Goal: Task Accomplishment & Management: Complete application form

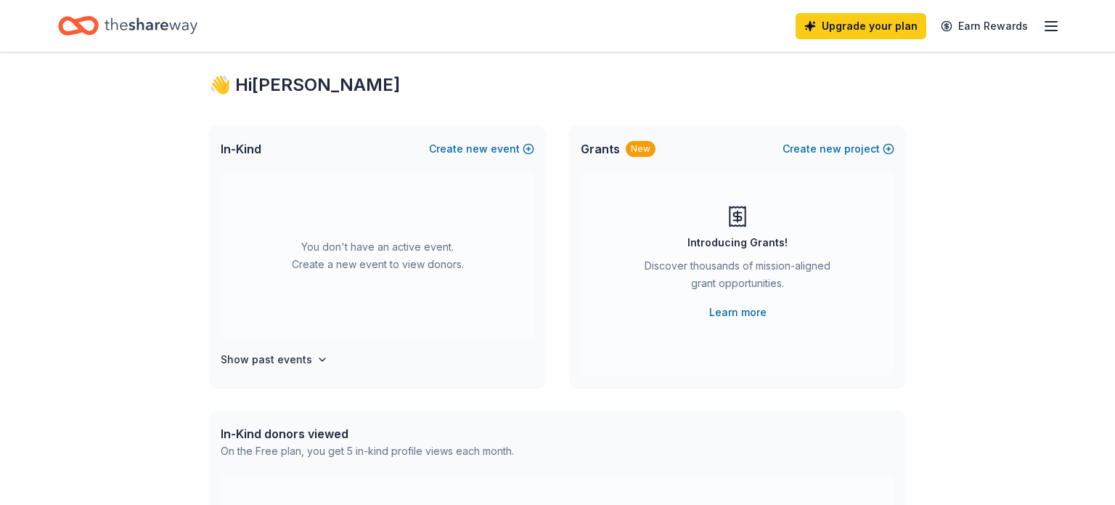
scroll to position [11, 0]
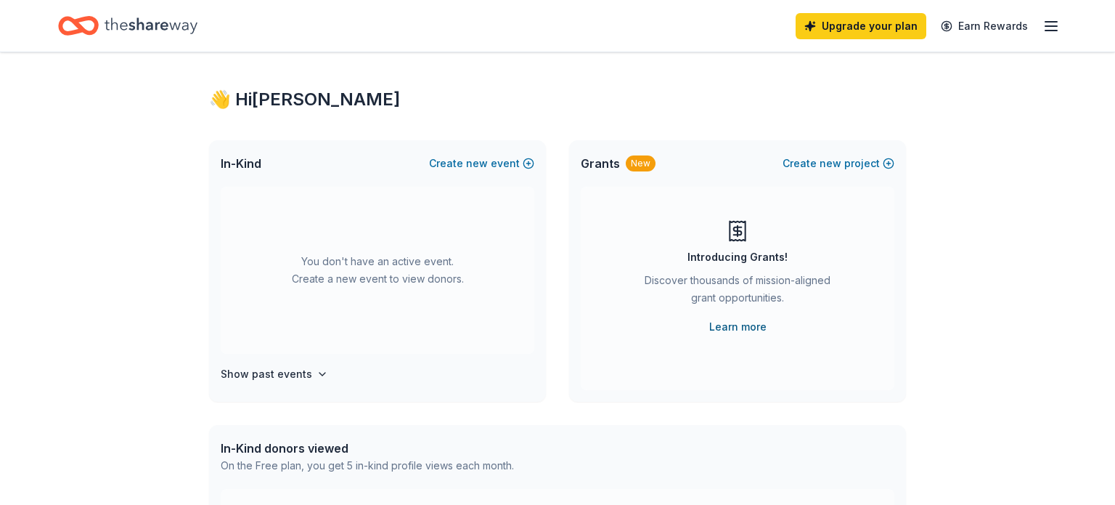
click at [739, 327] on link "Learn more" at bounding box center [737, 326] width 57 height 17
click at [465, 161] on button "Create new event" at bounding box center [481, 163] width 105 height 17
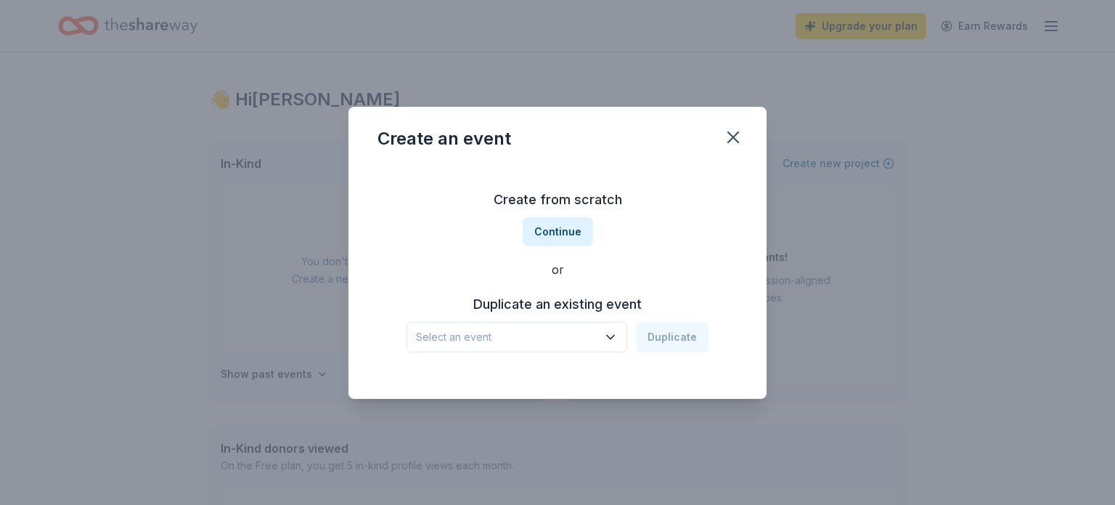
click at [524, 330] on span "Select an event" at bounding box center [507, 336] width 182 height 17
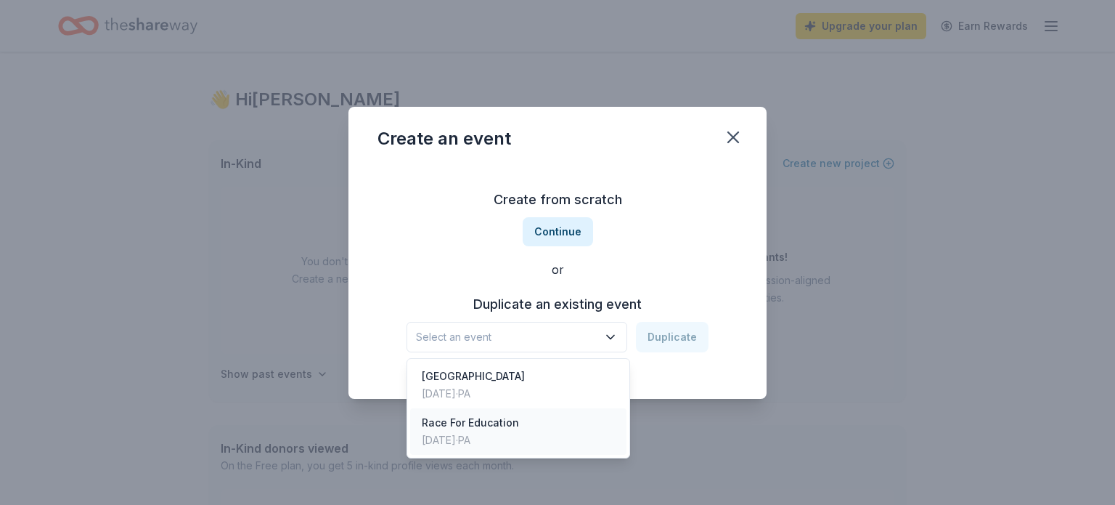
click at [513, 437] on div "Oct 14, 2023 · PA" at bounding box center [470, 439] width 97 height 17
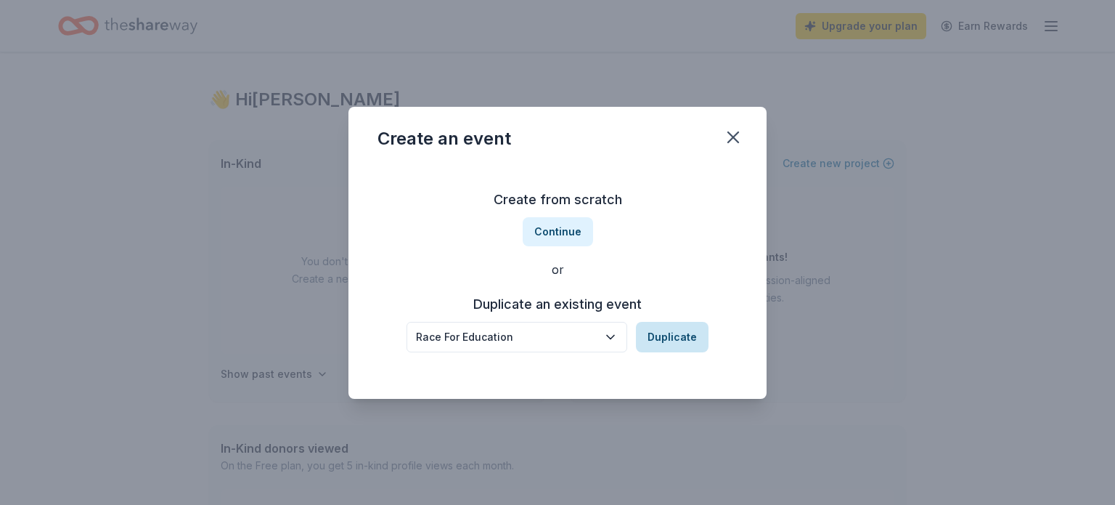
click at [662, 333] on button "Duplicate" at bounding box center [672, 337] width 73 height 30
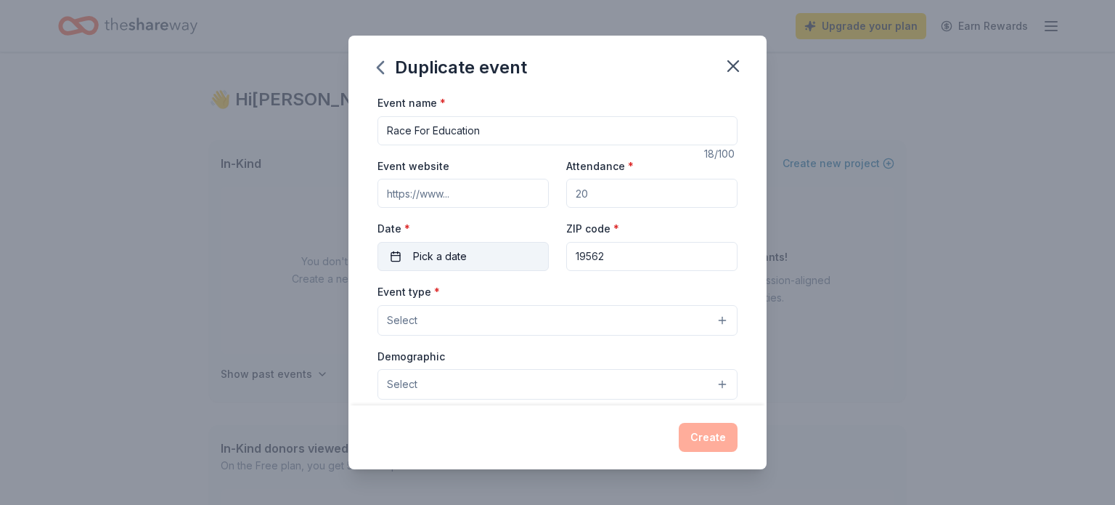
click at [529, 261] on button "Pick a date" at bounding box center [463, 256] width 171 height 29
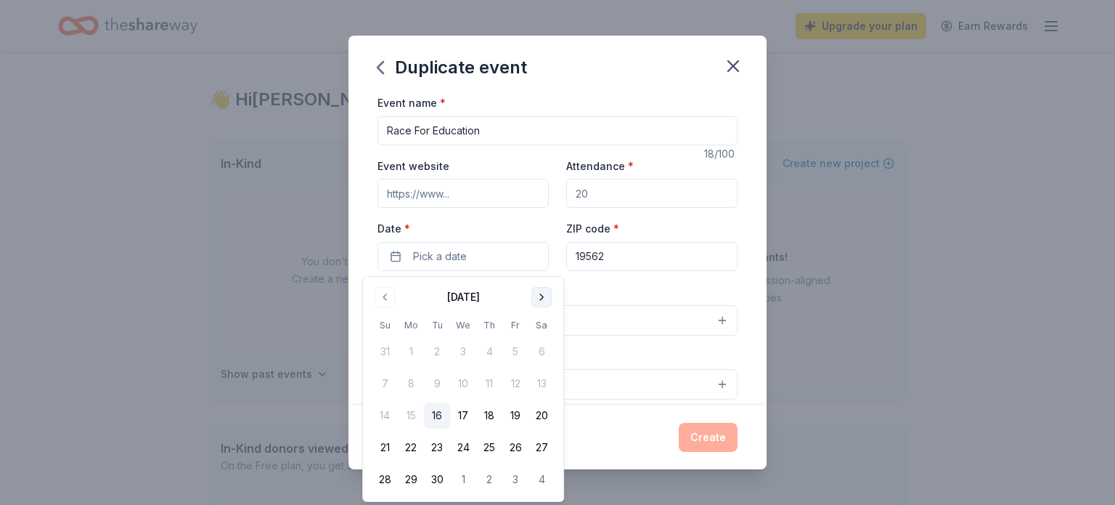
click at [542, 299] on button "Go to next month" at bounding box center [542, 297] width 20 height 20
click at [510, 414] on button "17" at bounding box center [516, 415] width 26 height 26
click at [600, 296] on div "Event type * Select" at bounding box center [558, 308] width 360 height 53
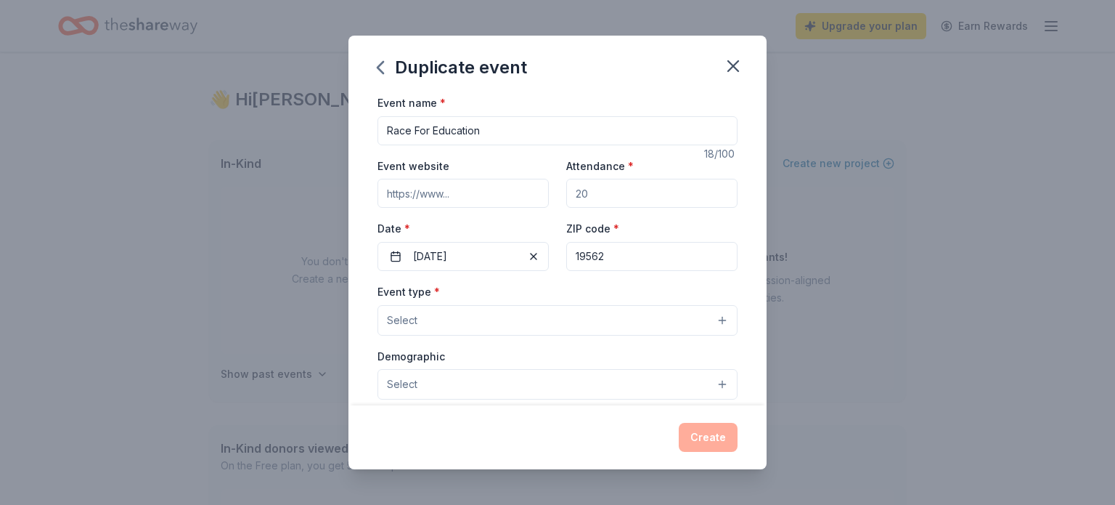
click at [506, 320] on button "Select" at bounding box center [558, 320] width 360 height 30
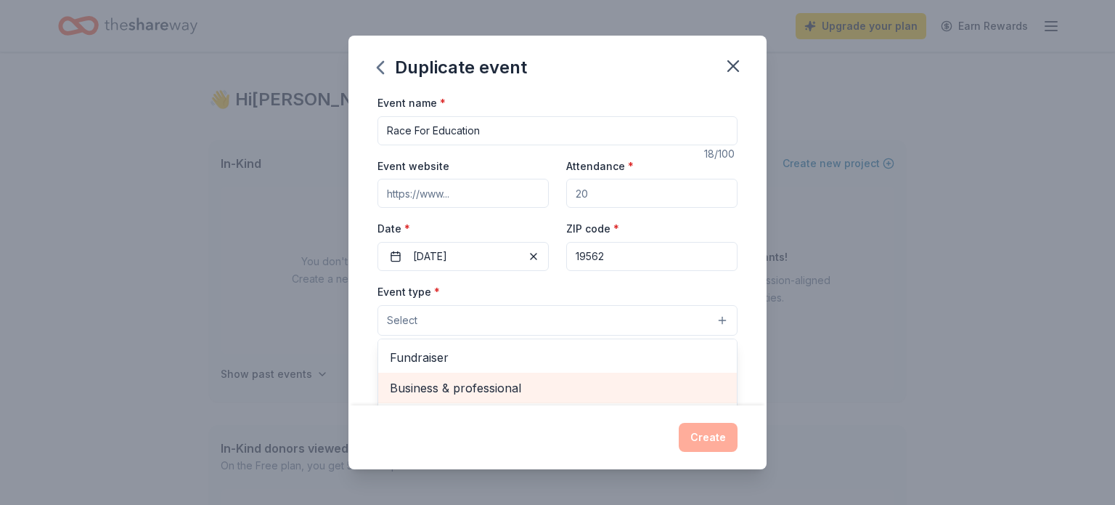
scroll to position [0, 0]
drag, startPoint x: 503, startPoint y: 375, endPoint x: 516, endPoint y: 360, distance: 19.5
click at [506, 372] on div "Fundraiser Business & professional Food & drink Health & wellness Hobbies Music…" at bounding box center [558, 425] width 360 height 174
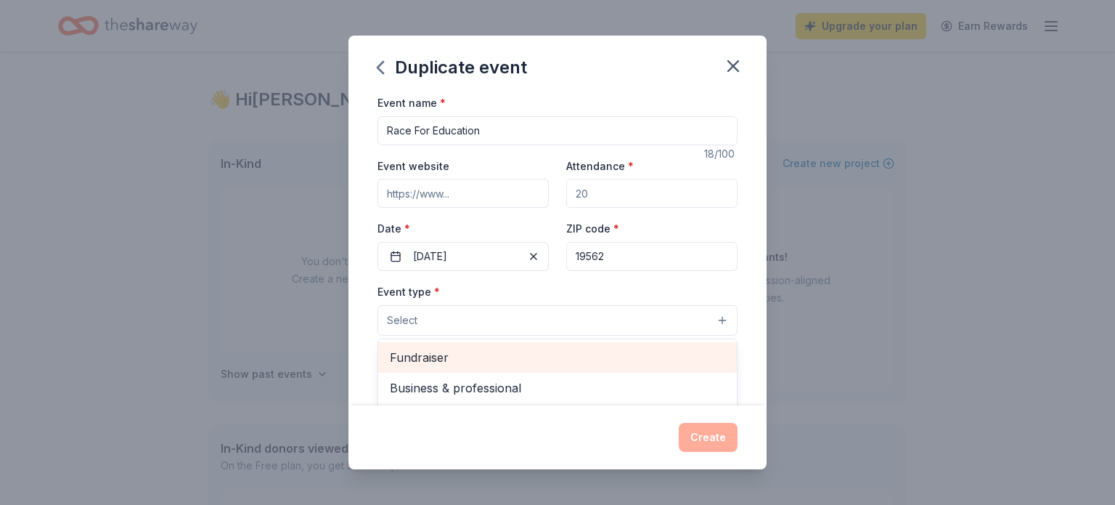
click at [516, 360] on span "Fundraiser" at bounding box center [557, 357] width 335 height 19
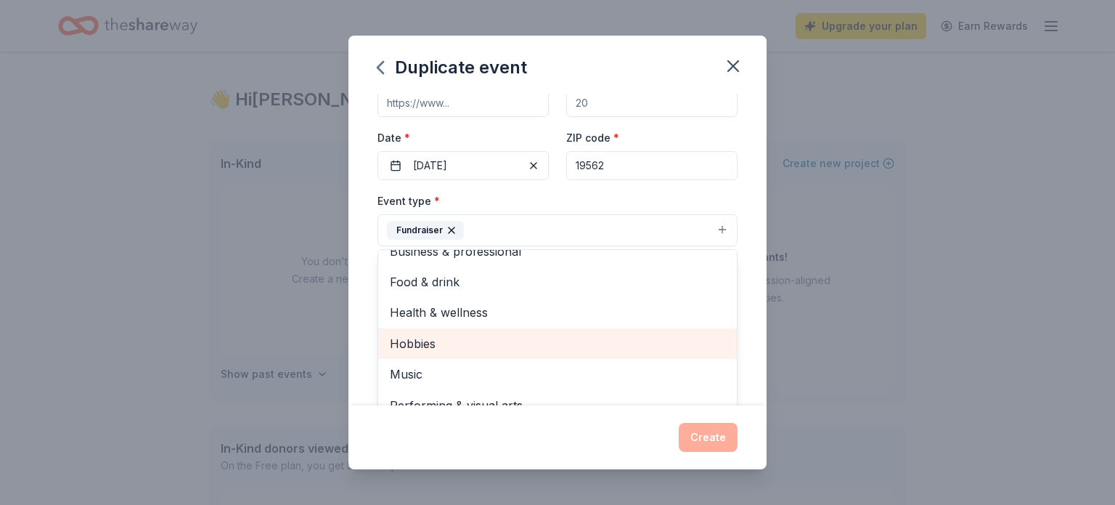
scroll to position [17, 0]
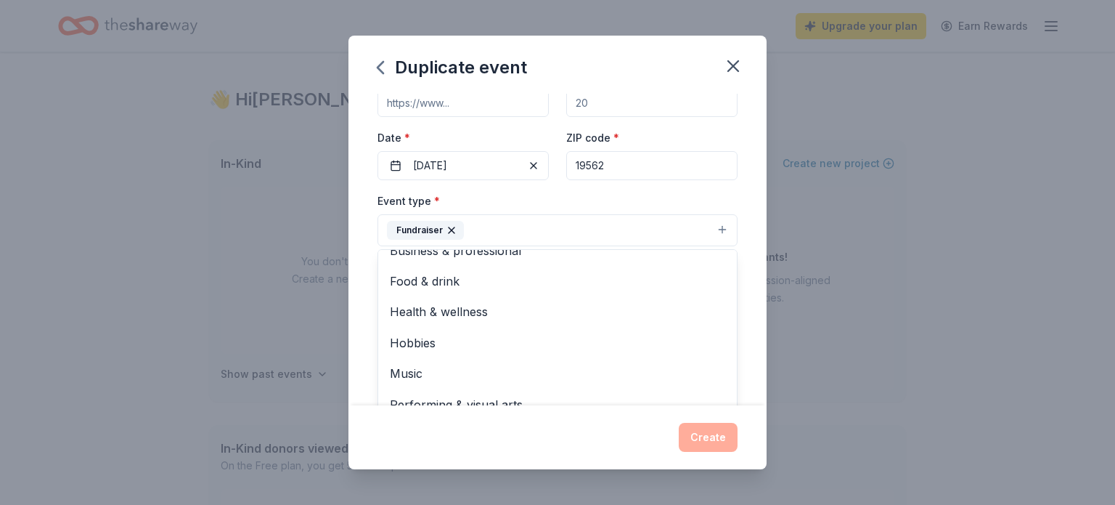
click at [561, 206] on div "Event type * Fundraiser Business & professional Food & drink Health & wellness …" at bounding box center [558, 219] width 360 height 54
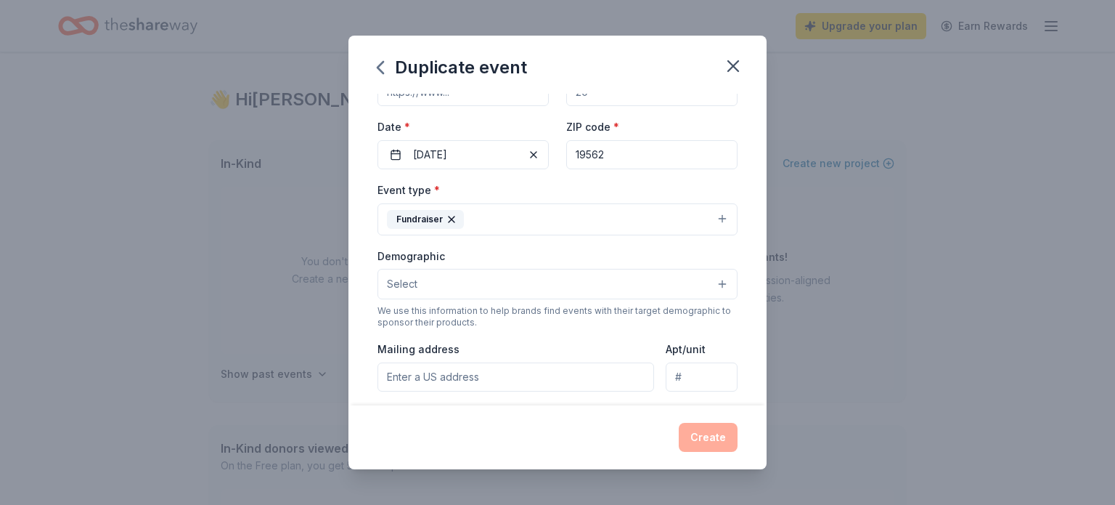
scroll to position [180, 0]
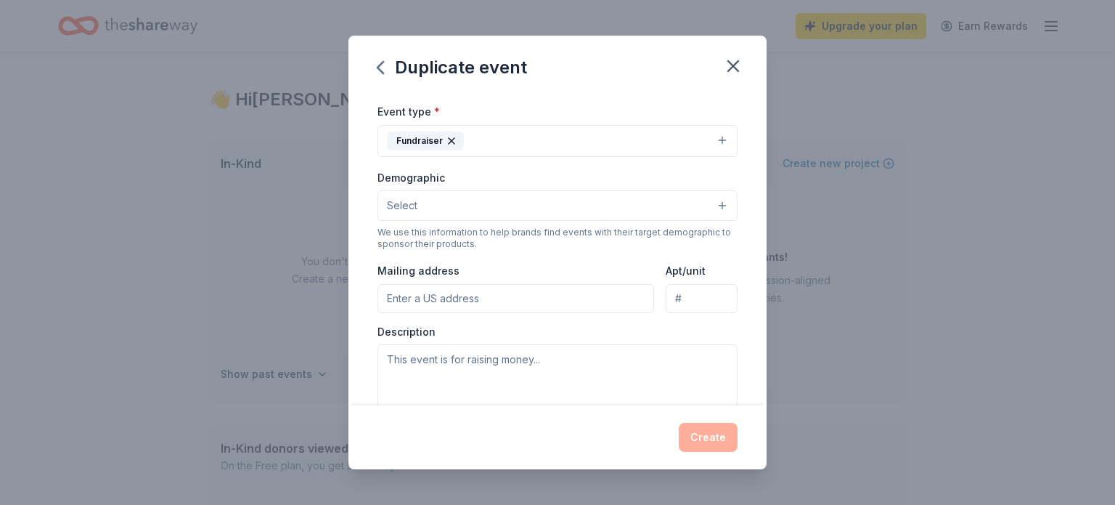
click at [570, 204] on button "Select" at bounding box center [558, 205] width 360 height 30
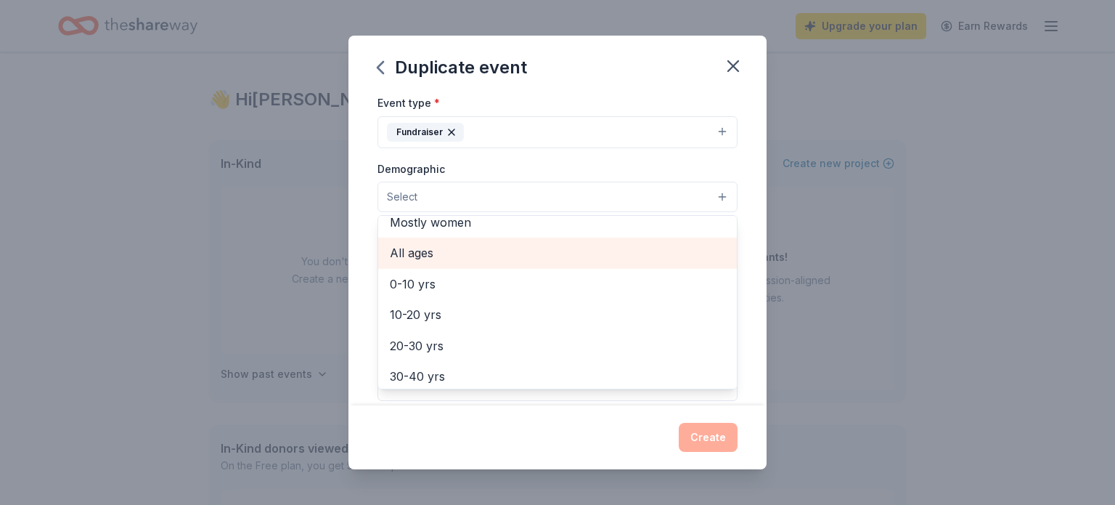
scroll to position [77, 0]
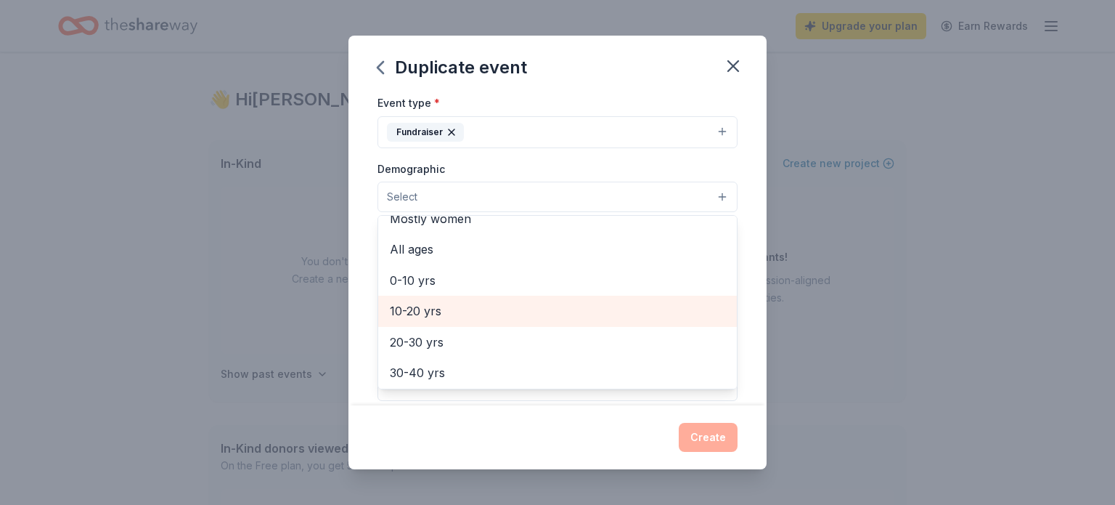
click at [537, 288] on span "0-10 yrs" at bounding box center [557, 280] width 335 height 19
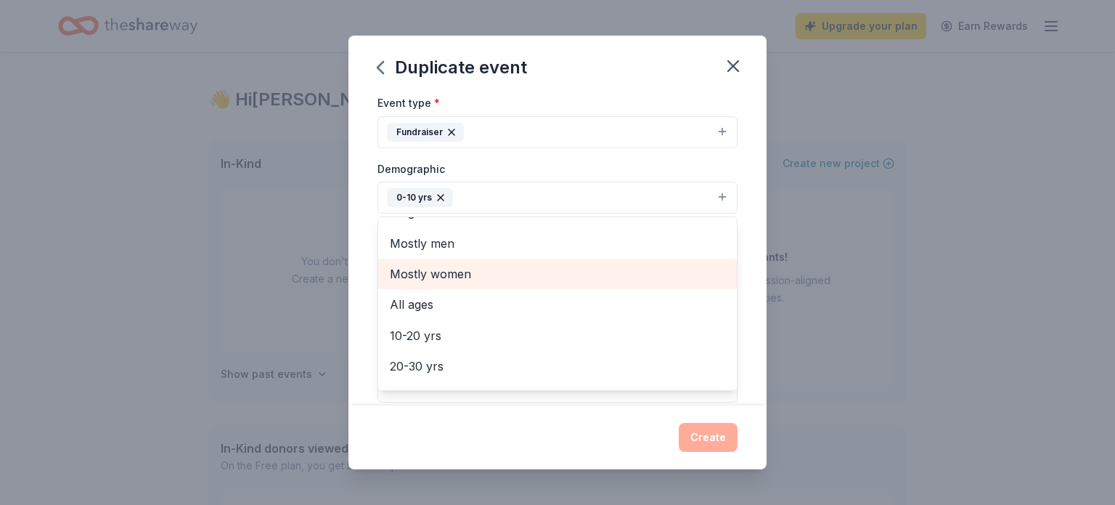
scroll to position [0, 0]
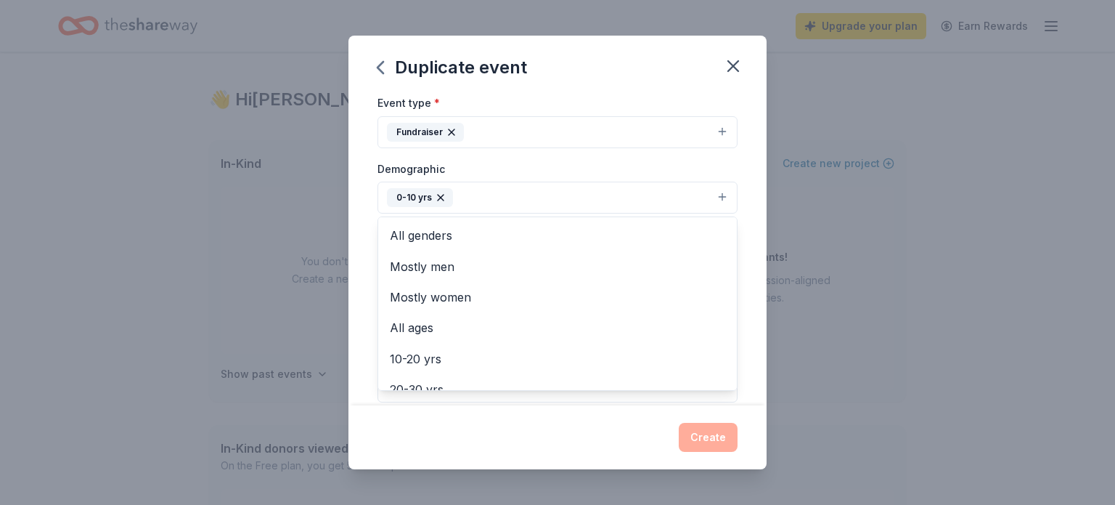
click at [574, 166] on div "Demographic 0-10 yrs All genders Mostly men Mostly women All ages 10-20 yrs 20-…" at bounding box center [558, 187] width 360 height 54
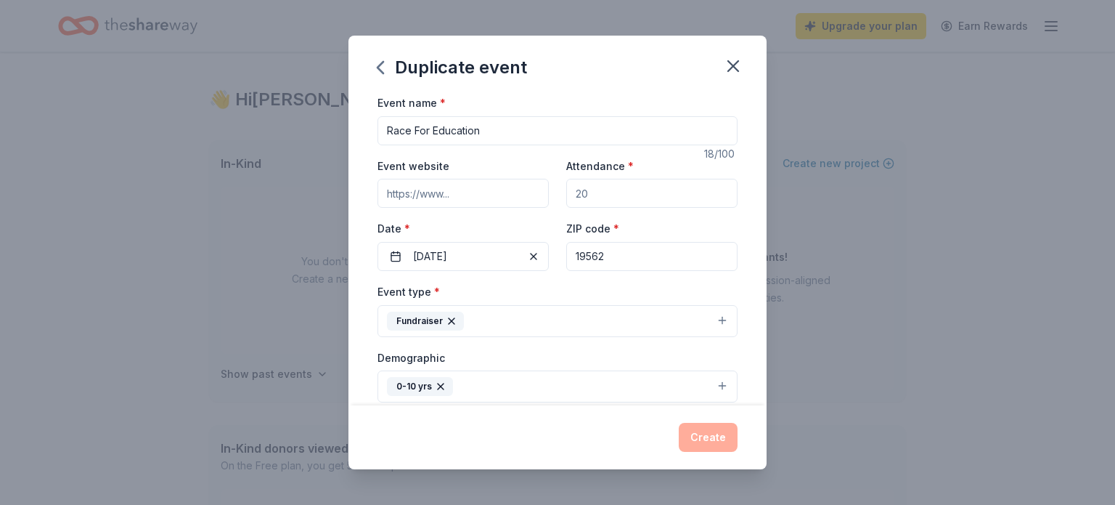
click at [662, 190] on input "Attendance *" at bounding box center [651, 193] width 171 height 29
click at [625, 213] on div "Event website Attendance * Date * 10/17/2025 ZIP code * 19562" at bounding box center [558, 214] width 360 height 114
click at [611, 192] on input "Attendance *" at bounding box center [651, 193] width 171 height 29
click at [510, 198] on div "Event website Attendance * Date * 10/17/2025 ZIP code * 19562" at bounding box center [558, 214] width 360 height 114
type input "550"
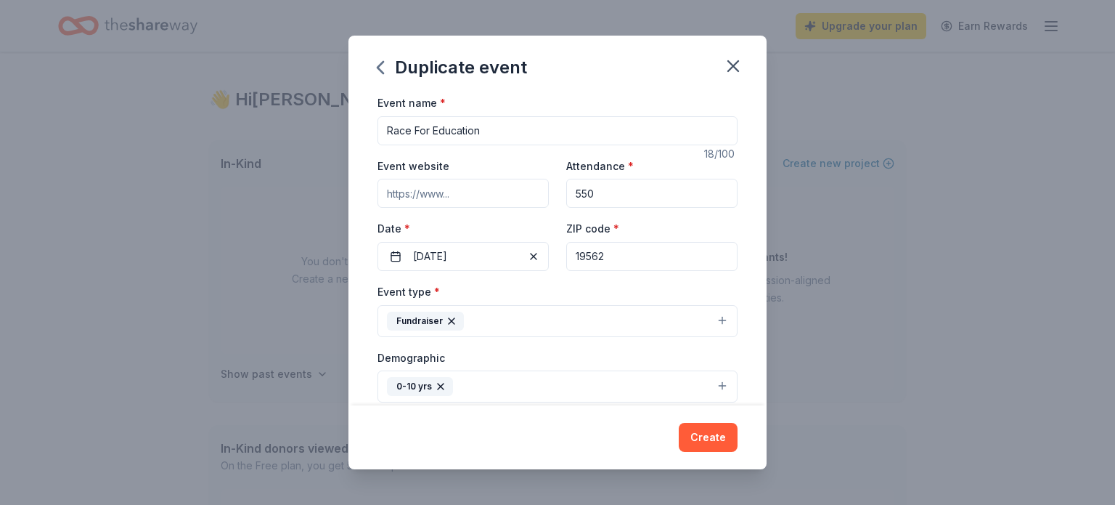
click at [510, 219] on div "Event website Attendance * 550 Date * 10/17/2025 ZIP code * 19562" at bounding box center [558, 214] width 360 height 114
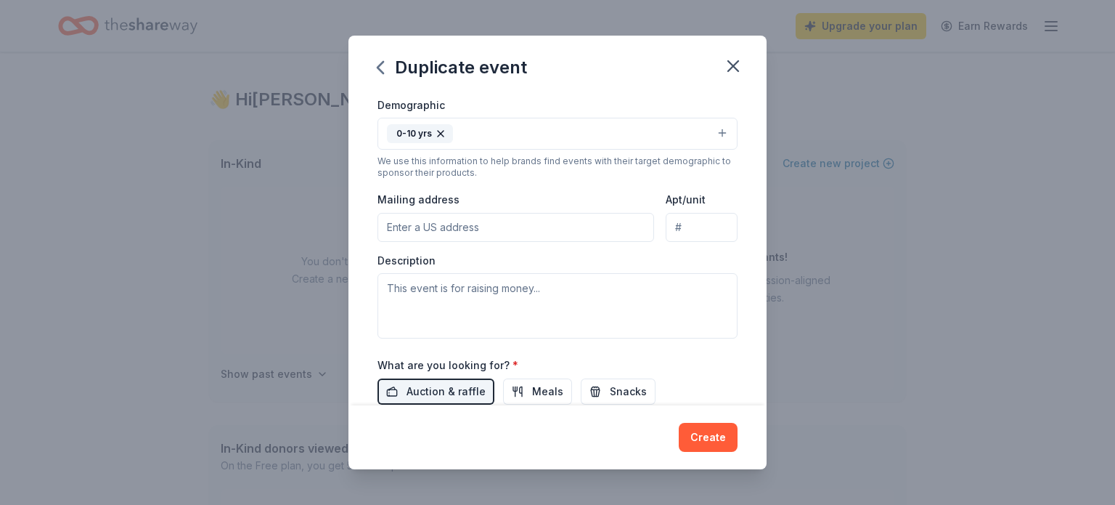
scroll to position [285, 0]
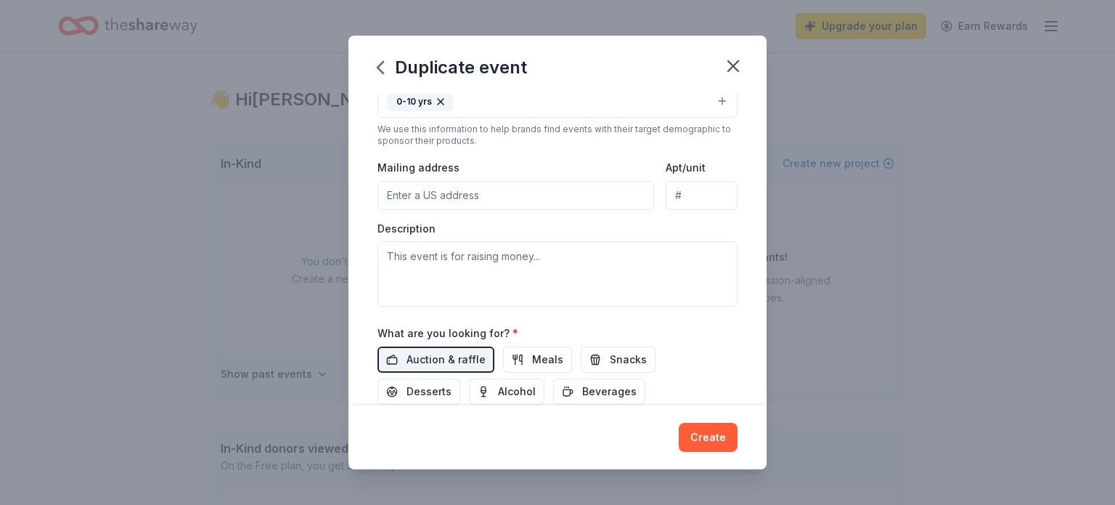
click at [515, 205] on input "Mailing address" at bounding box center [516, 195] width 277 height 29
type input "445 W Barkley St"
click at [566, 156] on div "Event type * Fundraiser Demographic 0-10 yrs We use this information to help br…" at bounding box center [558, 152] width 360 height 309
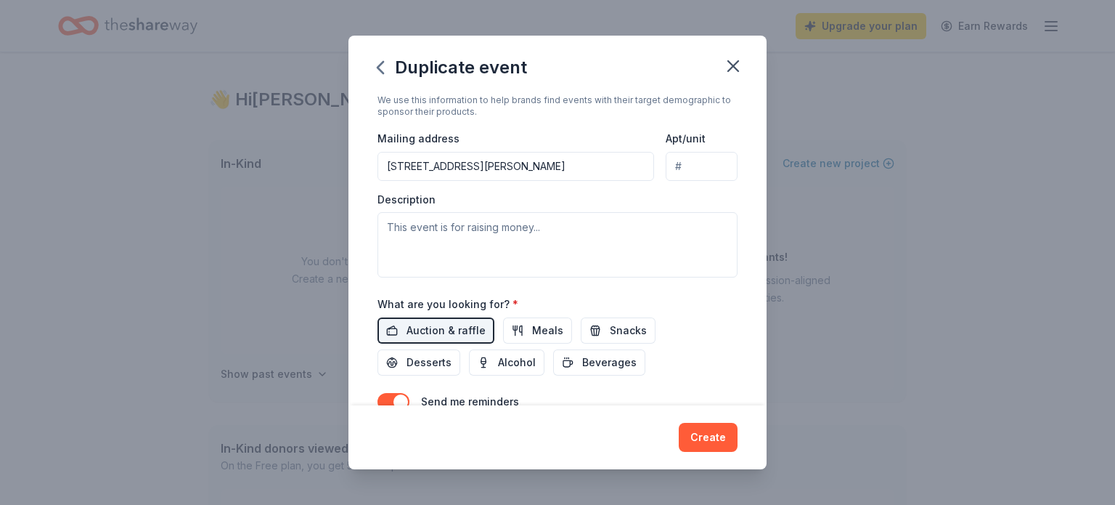
scroll to position [330, 0]
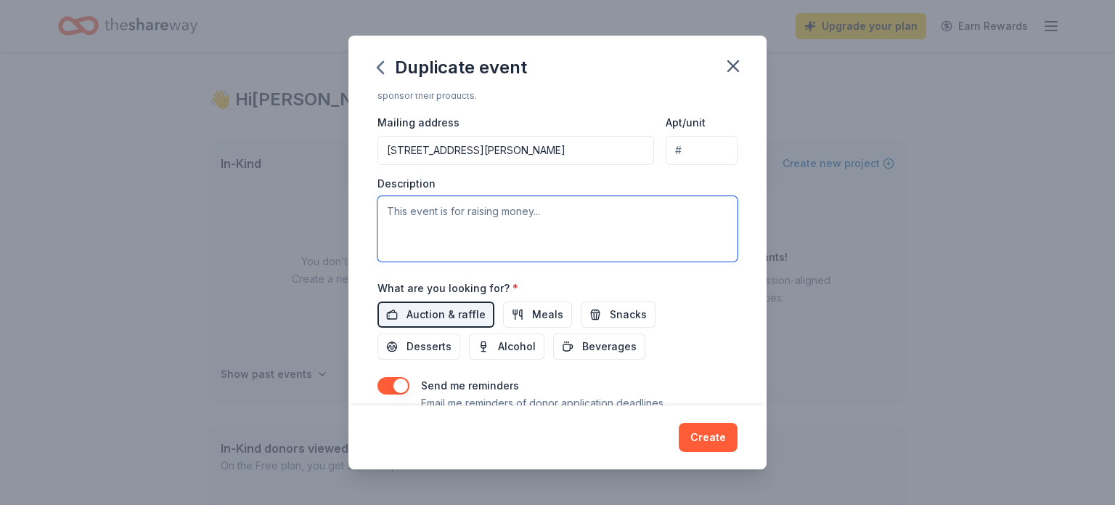
click at [519, 233] on textarea at bounding box center [558, 228] width 360 height 65
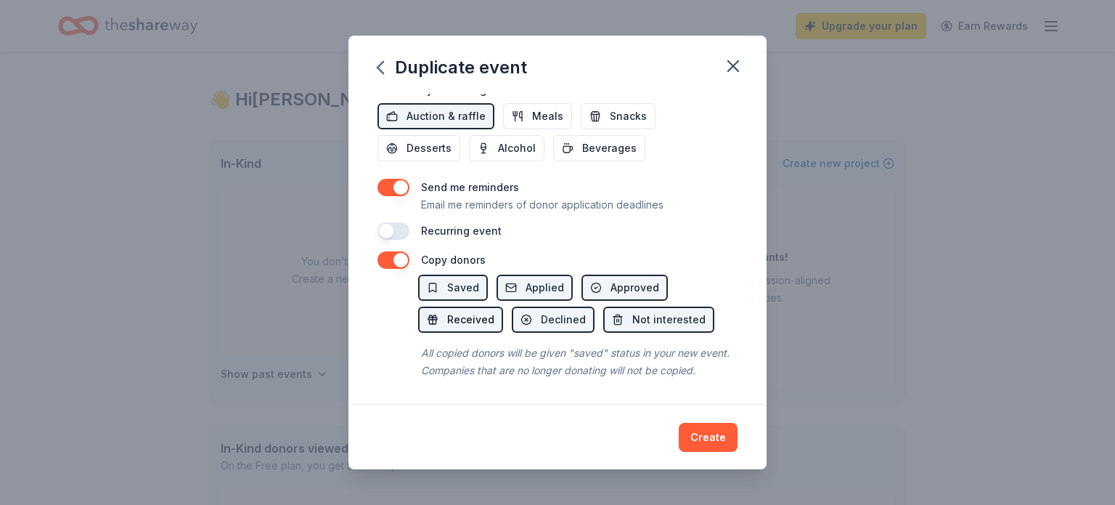
scroll to position [531, 0]
type textarea "This event is to raise money to support the students and staff at Brandywine He…"
click at [716, 442] on button "Create" at bounding box center [708, 437] width 59 height 29
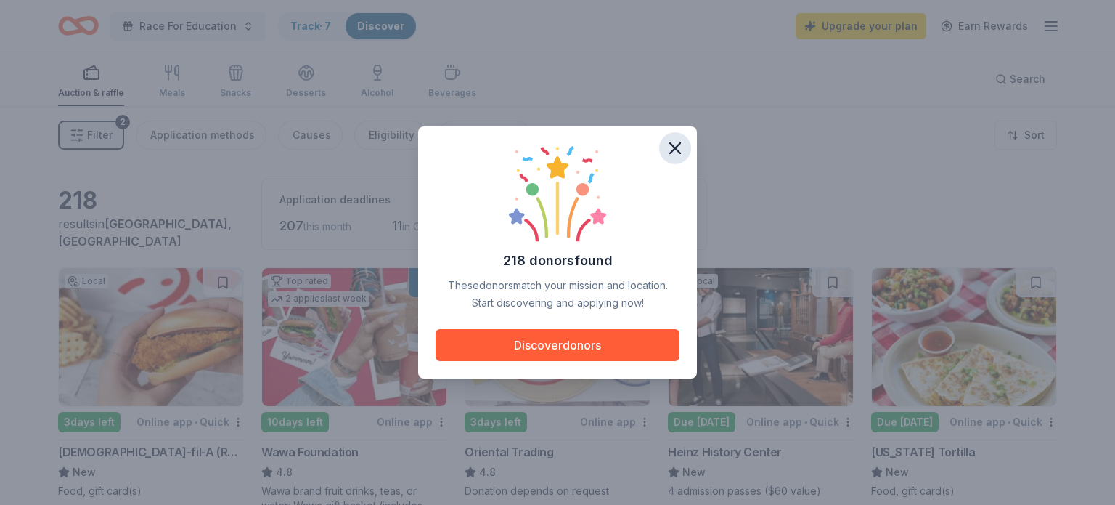
click at [677, 150] on icon "button" at bounding box center [675, 148] width 10 height 10
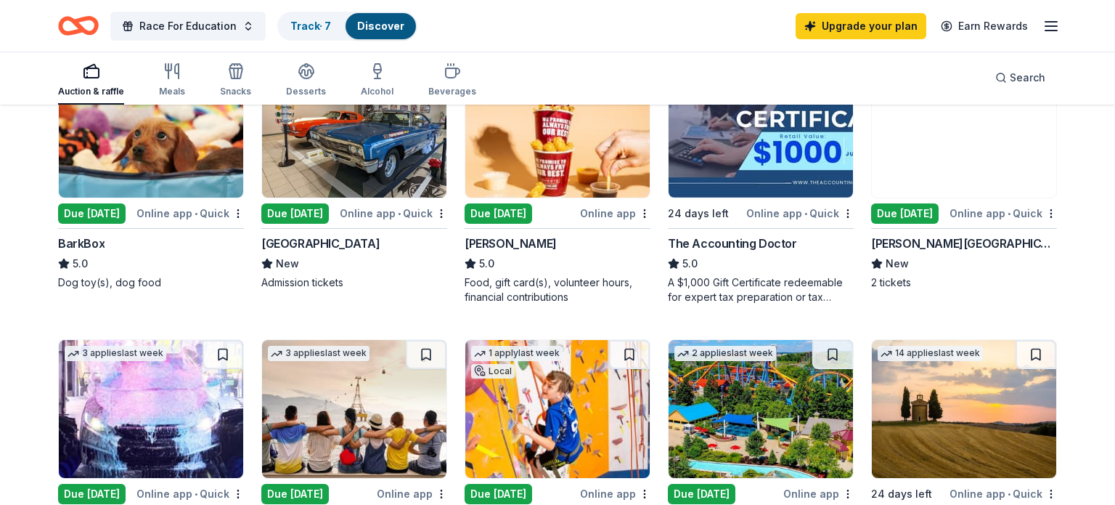
scroll to position [157, 0]
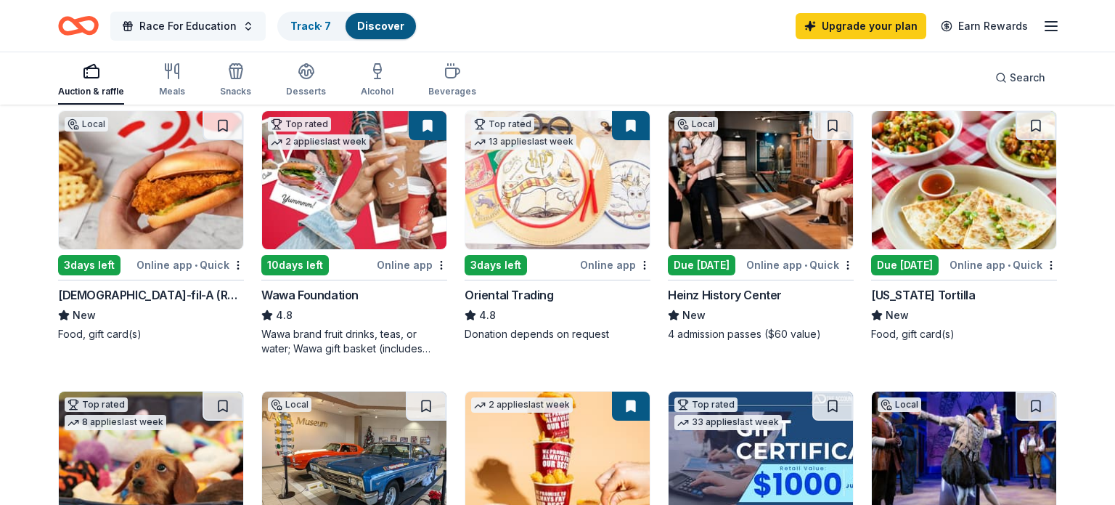
click at [251, 19] on button "Race For Education" at bounding box center [187, 26] width 155 height 29
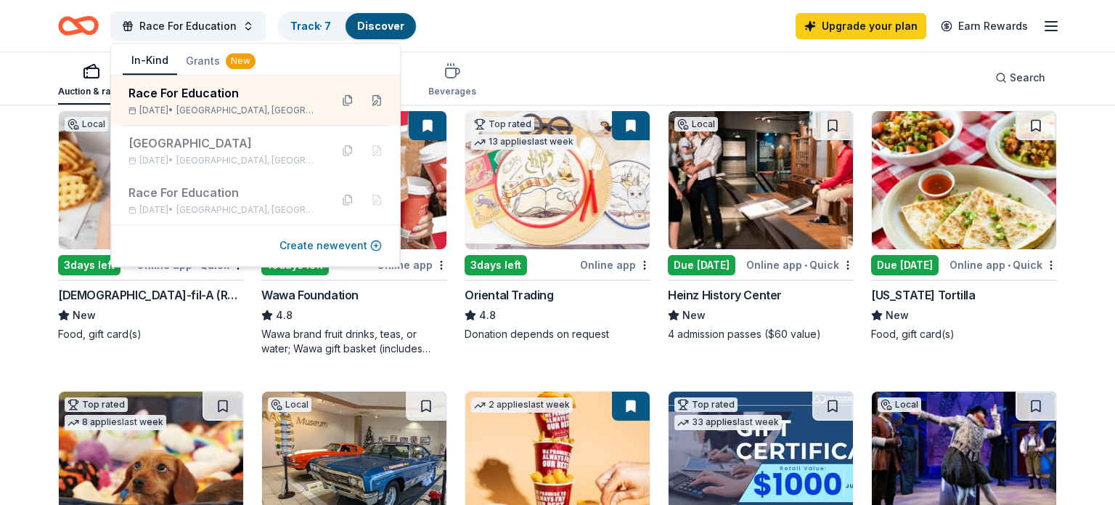
click at [349, 247] on button "Create new event" at bounding box center [331, 245] width 102 height 17
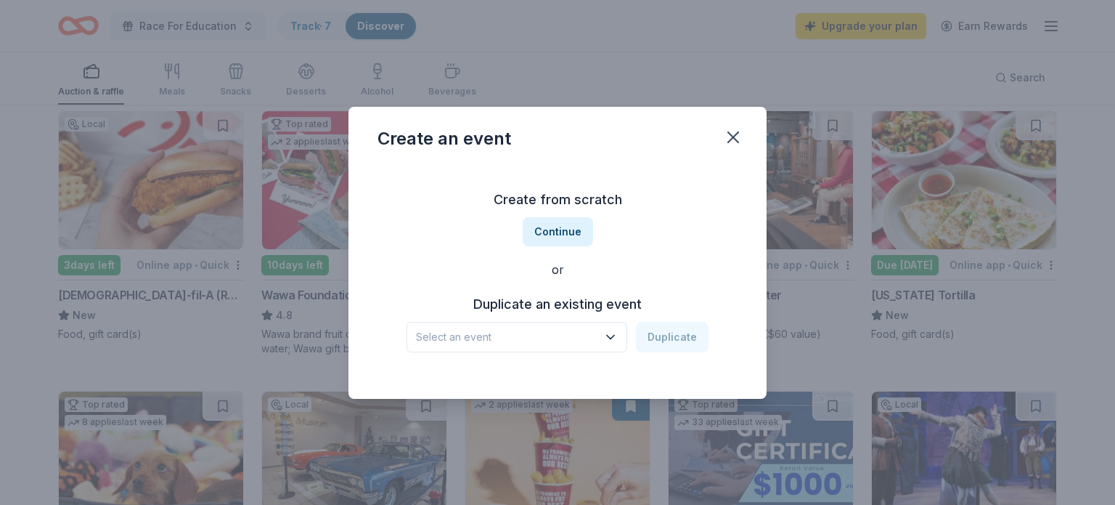
click at [532, 327] on button "Select an event" at bounding box center [517, 337] width 221 height 30
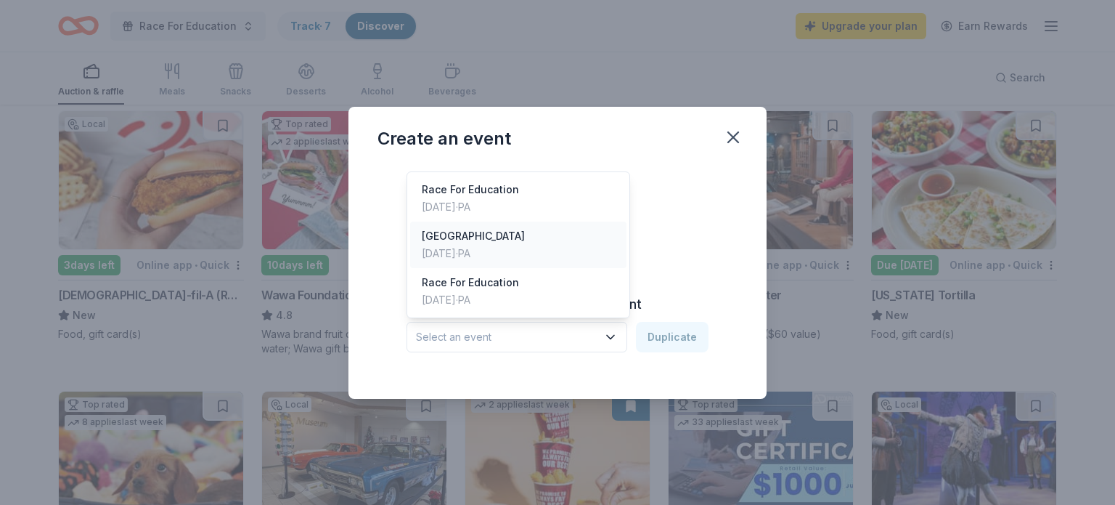
click at [505, 250] on div "Nov 18, 2023 · PA" at bounding box center [473, 253] width 103 height 17
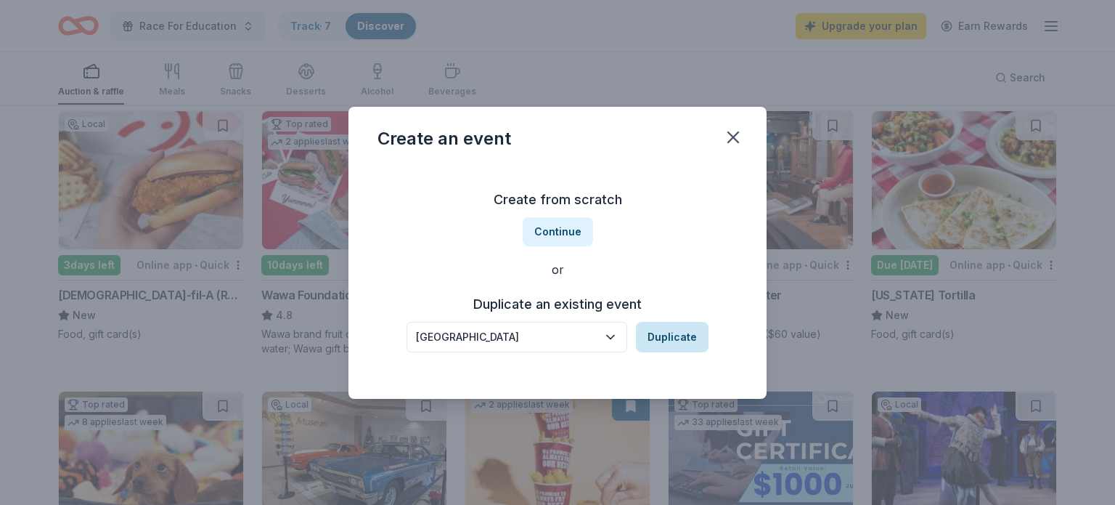
click at [671, 330] on button "Duplicate" at bounding box center [672, 337] width 73 height 30
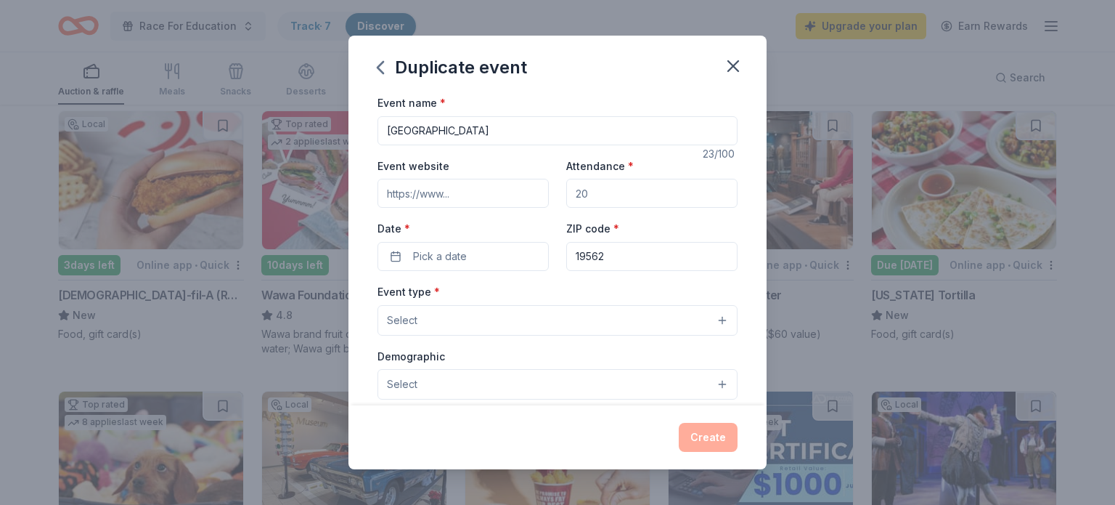
click at [654, 188] on input "Attendance *" at bounding box center [651, 193] width 171 height 29
drag, startPoint x: 651, startPoint y: 188, endPoint x: 516, endPoint y: 198, distance: 135.4
click at [516, 192] on div "Event website Attendance * Date * Pick a date ZIP code * 19562" at bounding box center [558, 214] width 360 height 114
type input "400"
click at [483, 261] on button "Pick a date" at bounding box center [463, 256] width 171 height 29
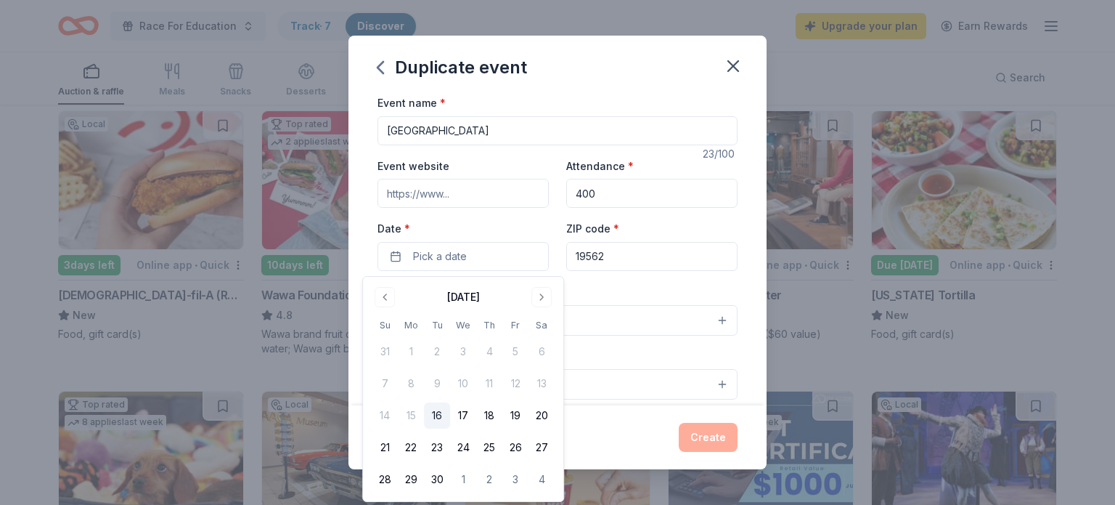
click at [530, 291] on div "September 2025" at bounding box center [463, 295] width 183 height 20
click at [539, 293] on button "Go to next month" at bounding box center [542, 297] width 20 height 20
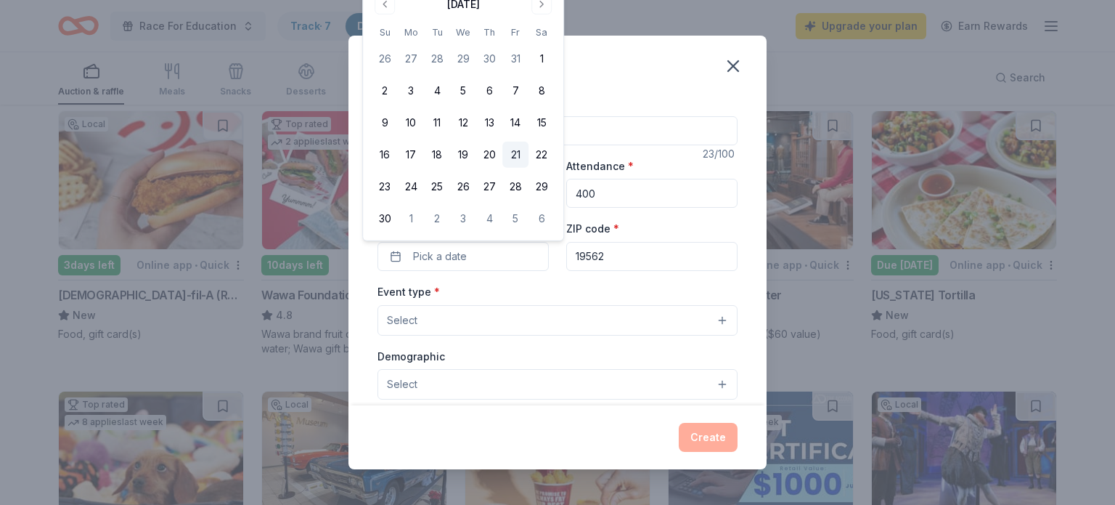
click at [519, 158] on button "21" at bounding box center [516, 155] width 26 height 26
click at [532, 320] on button "Select" at bounding box center [558, 320] width 360 height 30
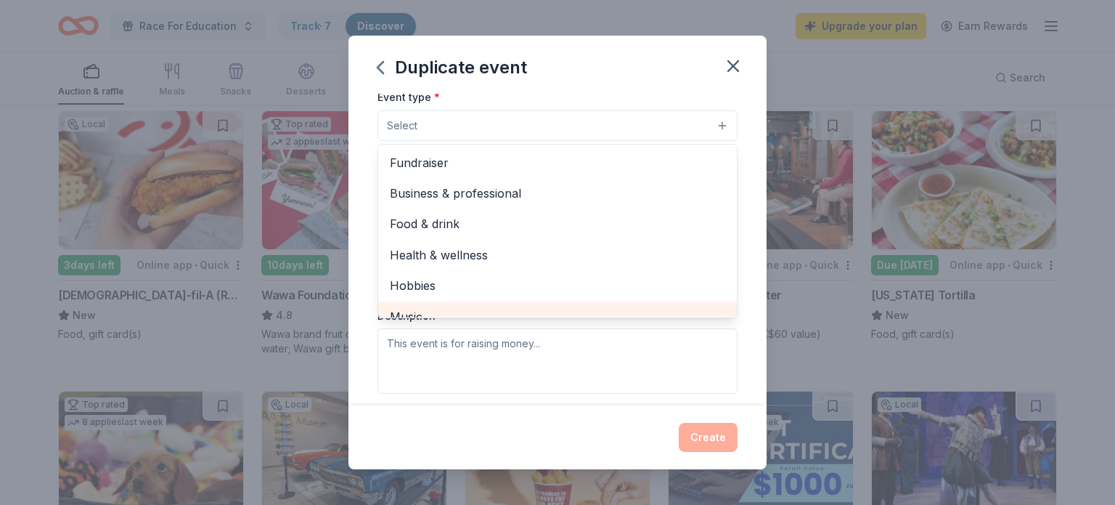
scroll to position [0, 0]
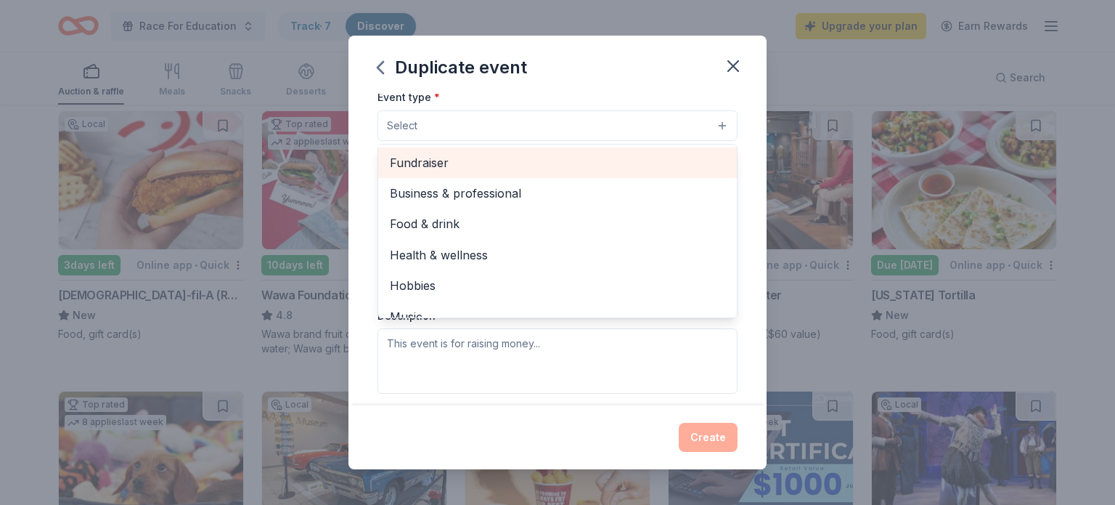
click at [561, 164] on span "Fundraiser" at bounding box center [557, 162] width 335 height 19
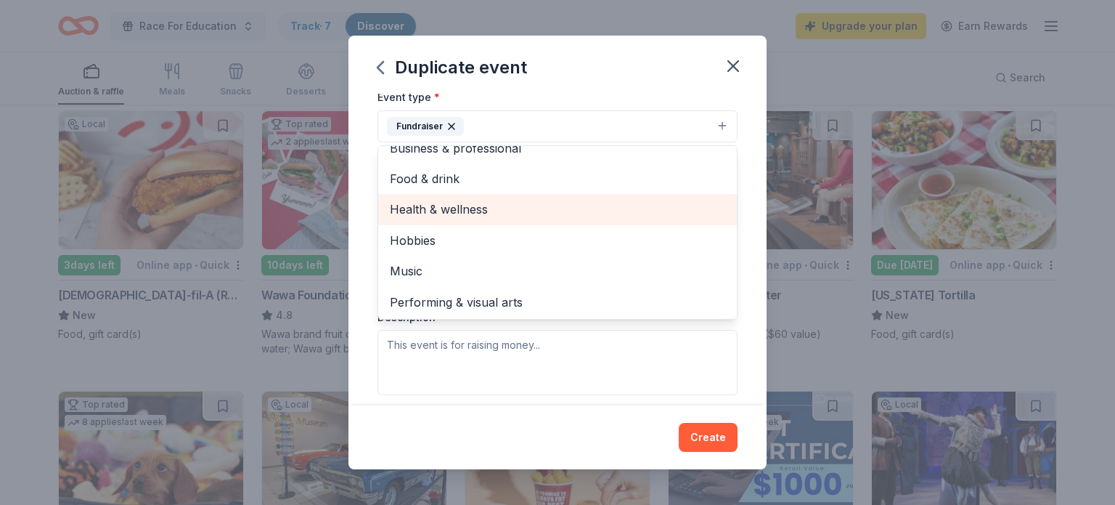
scroll to position [17, 0]
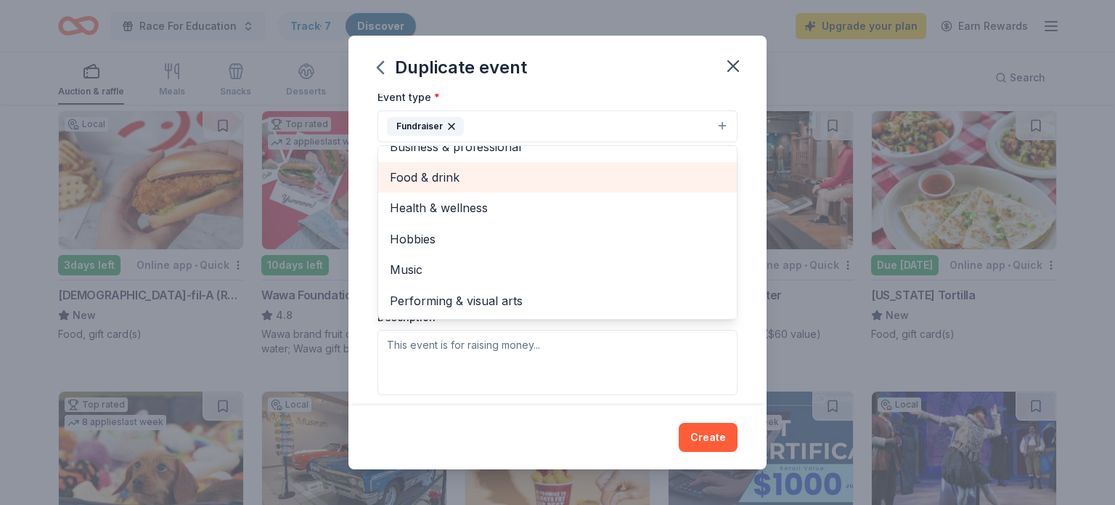
click at [554, 187] on span "Food & drink" at bounding box center [557, 177] width 335 height 19
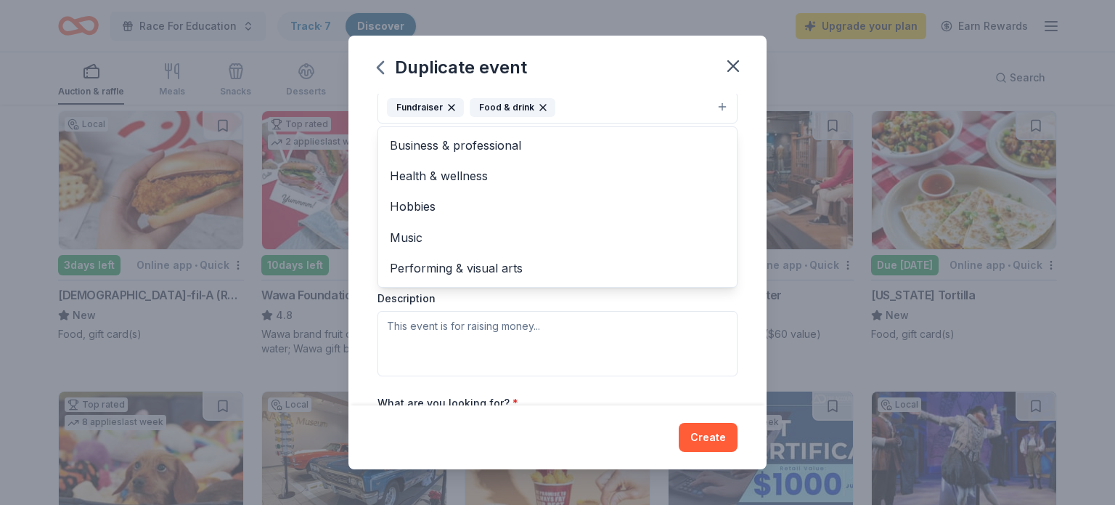
scroll to position [211, 0]
click at [617, 72] on div "Duplicate event Event name * Little Shoppers Village 23 /100 Event website Atte…" at bounding box center [558, 253] width 418 height 434
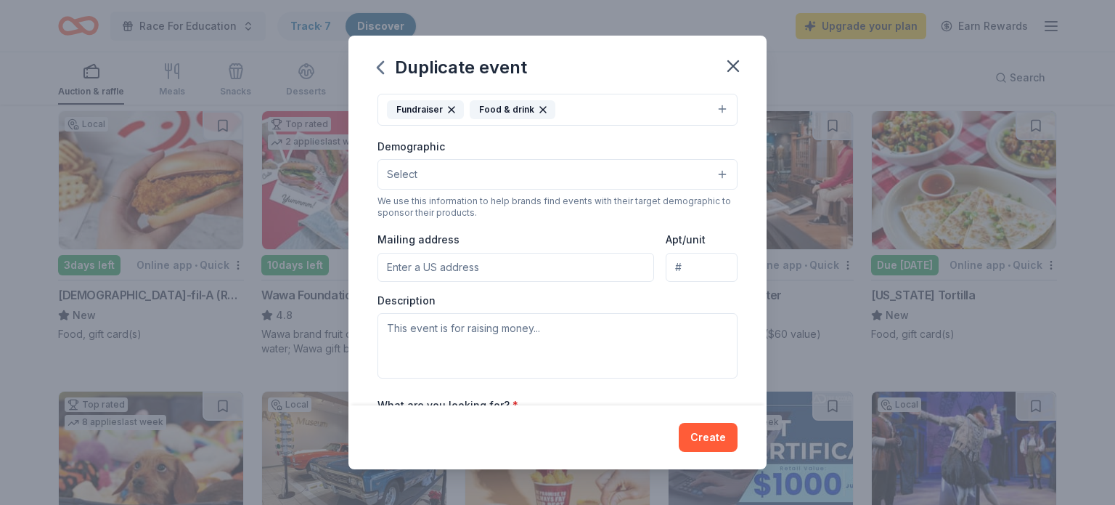
click at [586, 238] on div "Mailing address" at bounding box center [516, 256] width 277 height 52
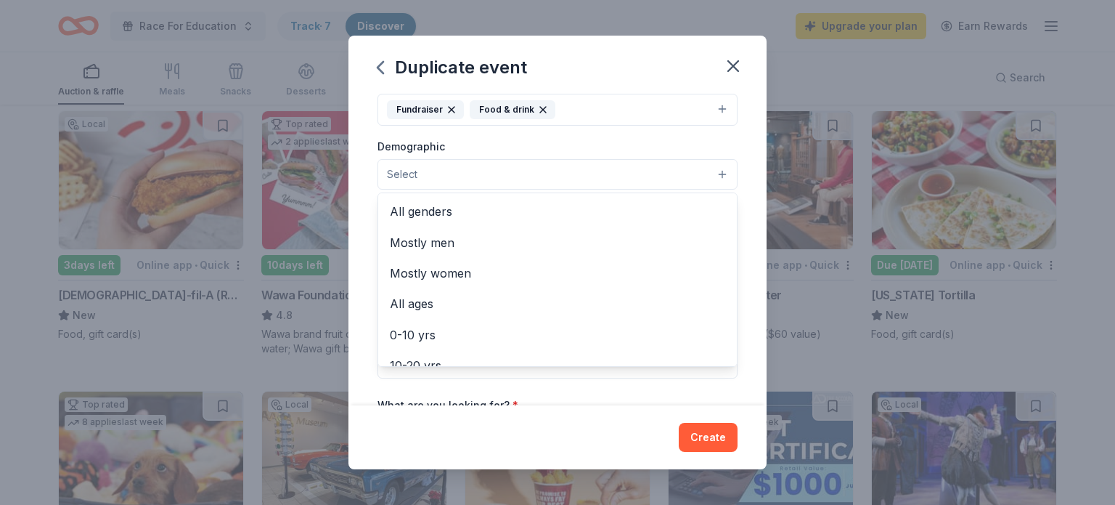
click at [619, 181] on button "Select" at bounding box center [558, 174] width 360 height 30
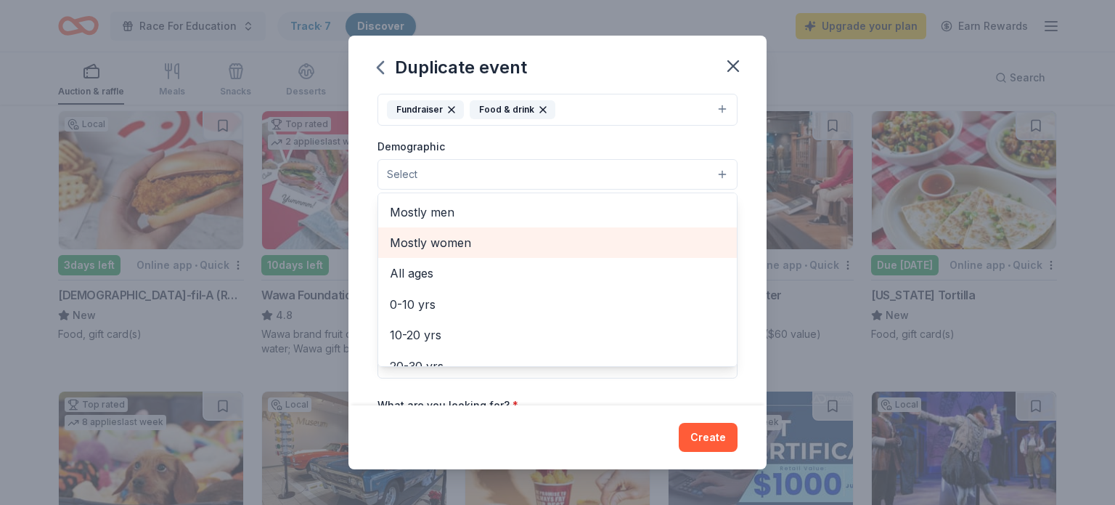
scroll to position [45, 0]
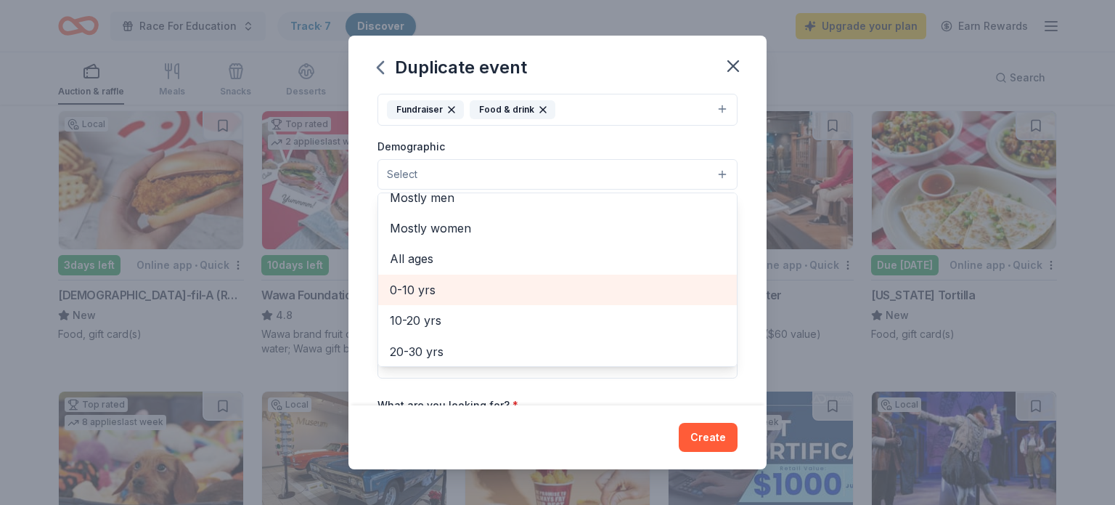
click at [578, 294] on span "0-10 yrs" at bounding box center [557, 289] width 335 height 19
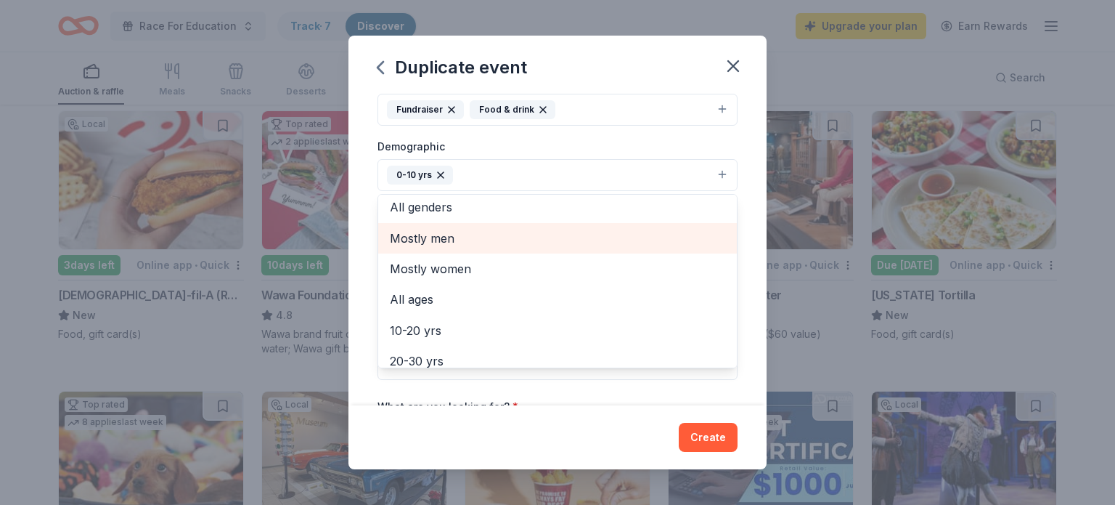
scroll to position [0, 0]
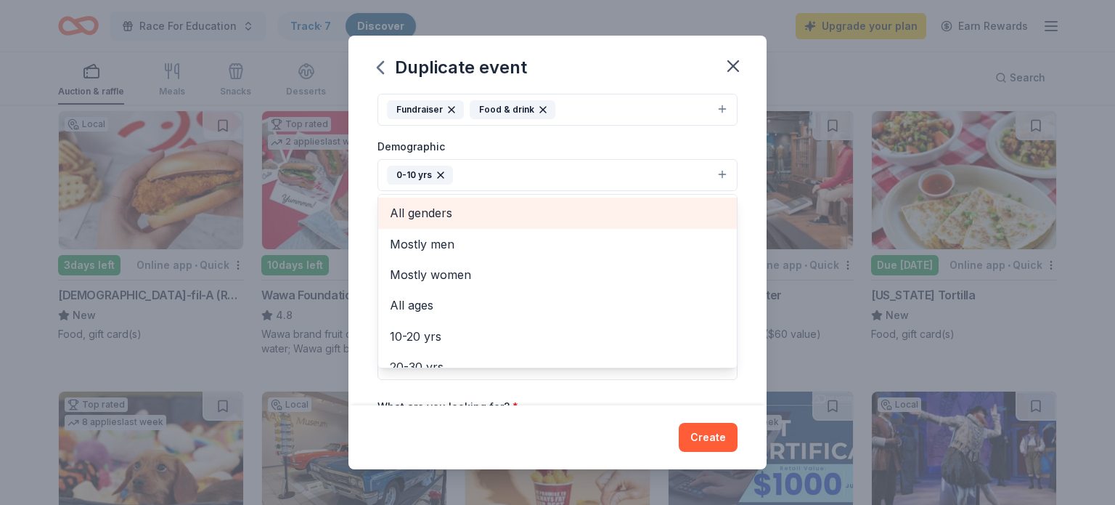
click at [546, 218] on span "All genders" at bounding box center [557, 212] width 335 height 19
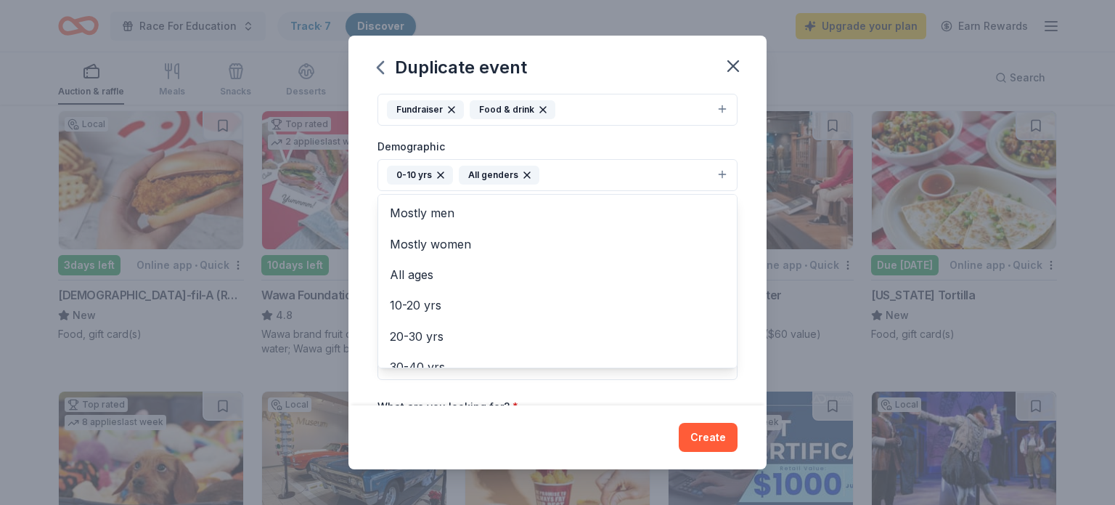
click at [590, 137] on div "Event type * Fundraiser Food & drink Demographic 0-10 yrs All genders Mostly me…" at bounding box center [558, 225] width 360 height 309
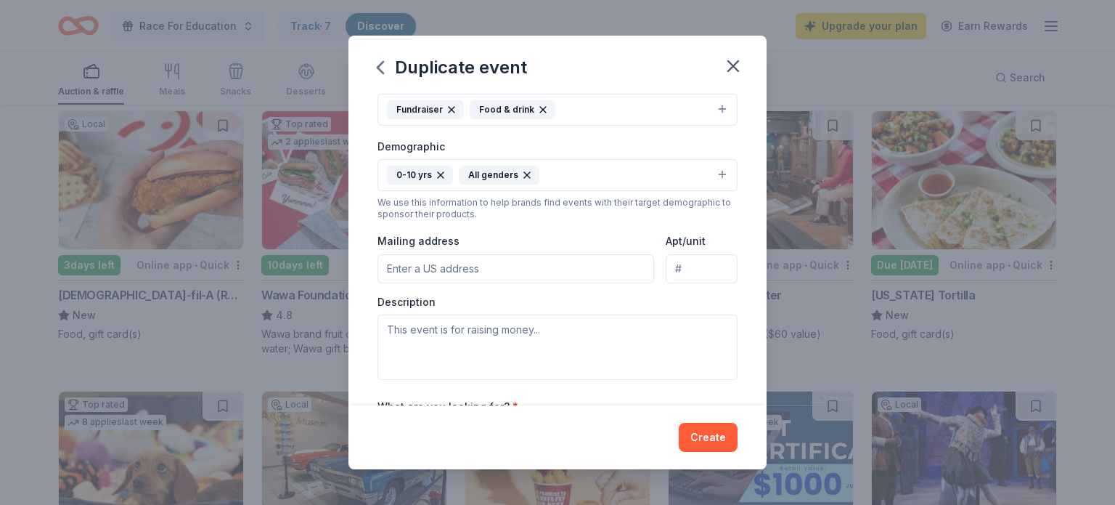
click at [539, 267] on input "Mailing address" at bounding box center [516, 268] width 277 height 29
type input "445 W Barkley St"
click at [549, 247] on div "Mailing address 445 W Barkley St" at bounding box center [516, 258] width 277 height 52
click at [563, 232] on div "Event type * Fundraiser Food & drink Demographic 0-10 yrs All genders We use th…" at bounding box center [558, 225] width 360 height 309
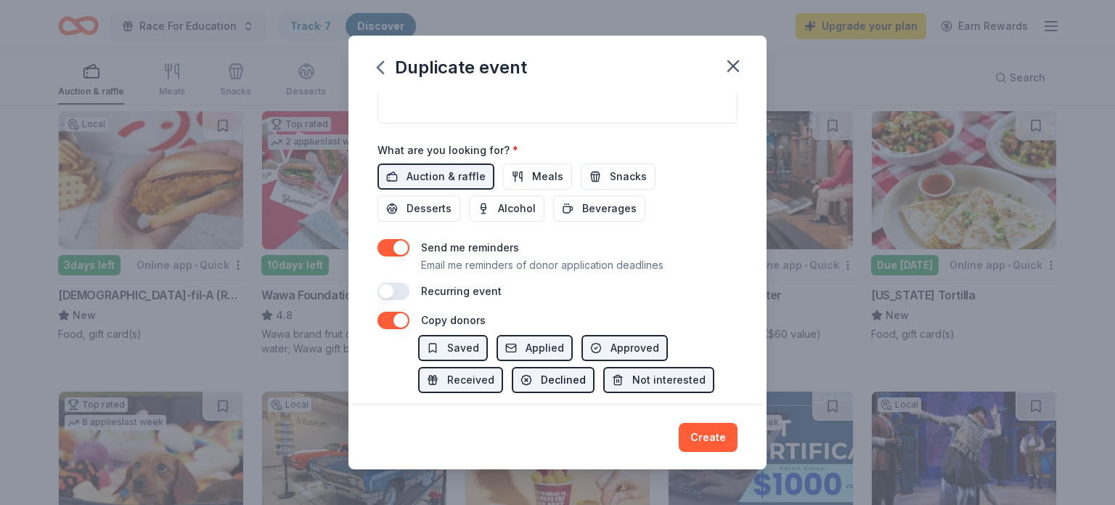
scroll to position [335, 0]
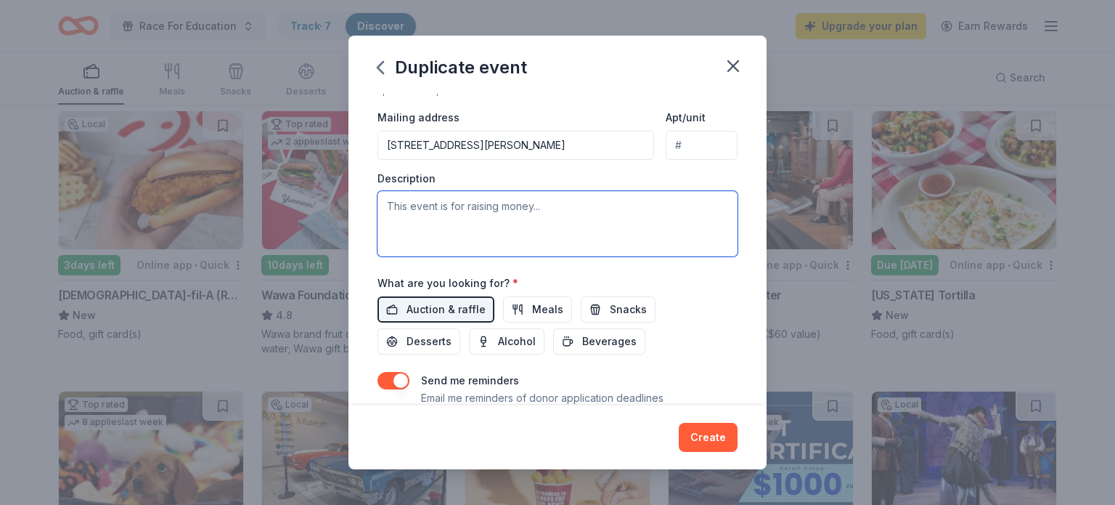
click at [553, 224] on textarea at bounding box center [558, 223] width 360 height 65
click at [469, 209] on textarea "This is a holiday event for families to attend" at bounding box center [558, 223] width 360 height 65
click at [591, 224] on textarea "This is an event for families to attend" at bounding box center [558, 223] width 360 height 65
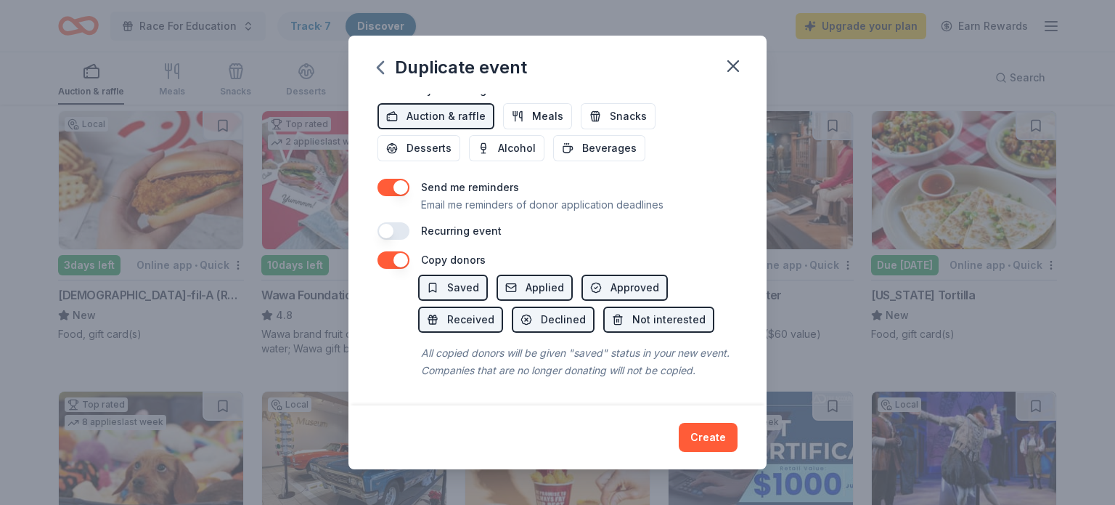
scroll to position [531, 0]
type textarea "This is an event for families to attend and kick off the holiday season. There …"
click at [719, 437] on button "Create" at bounding box center [708, 437] width 59 height 29
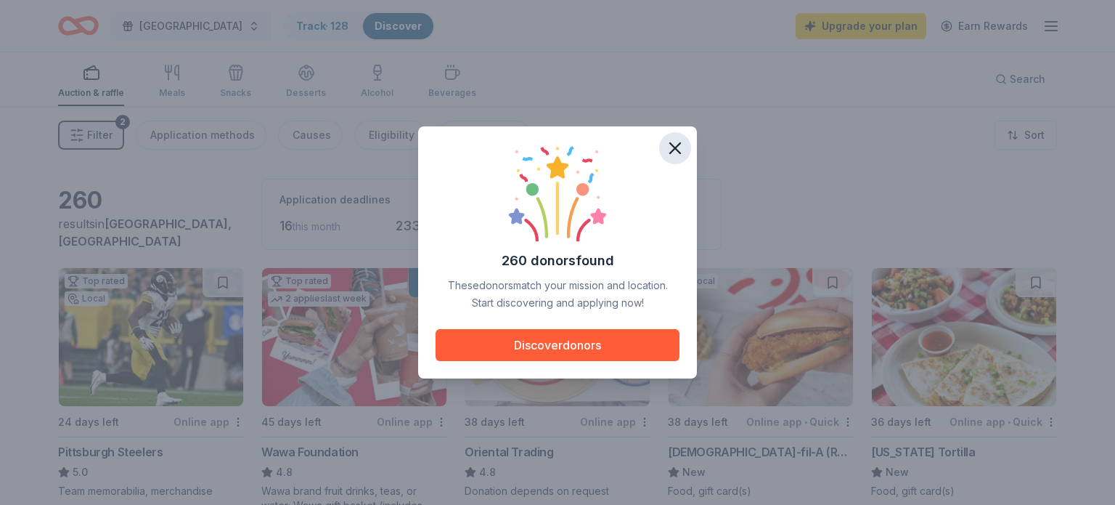
click at [670, 150] on icon "button" at bounding box center [675, 148] width 20 height 20
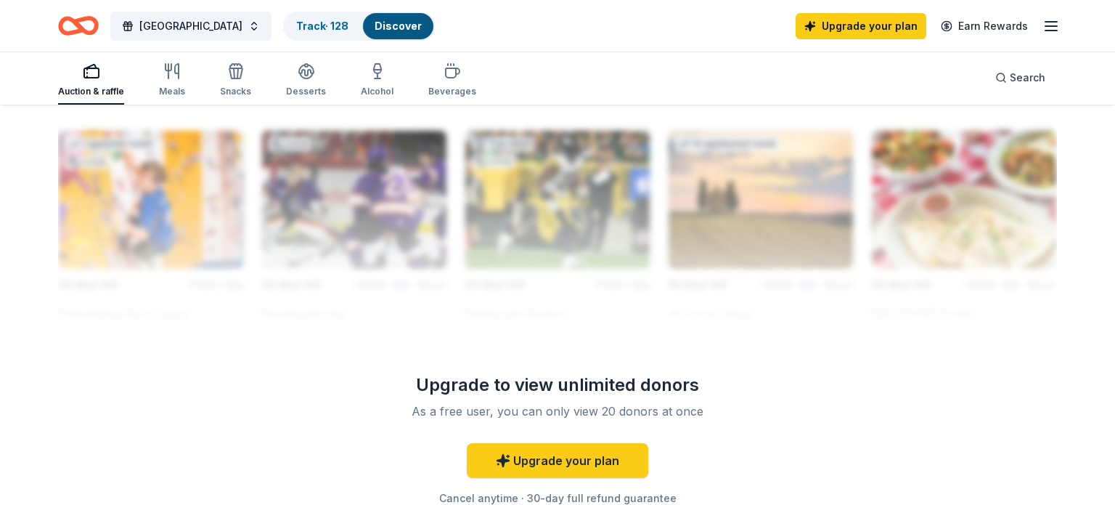
scroll to position [1295, 0]
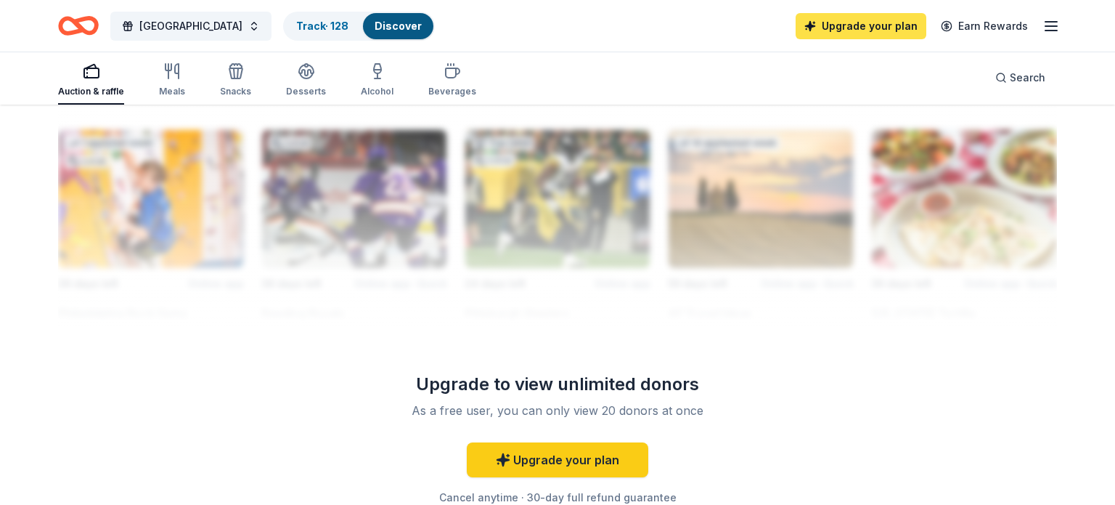
click at [879, 23] on link "Upgrade your plan" at bounding box center [861, 26] width 131 height 26
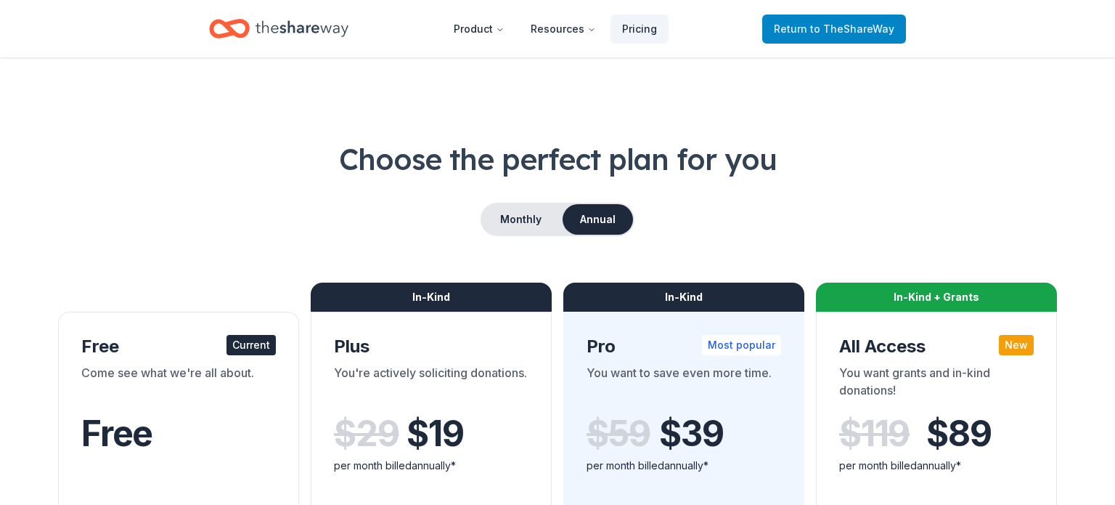
click at [827, 27] on span "to TheShareWay" at bounding box center [852, 29] width 84 height 12
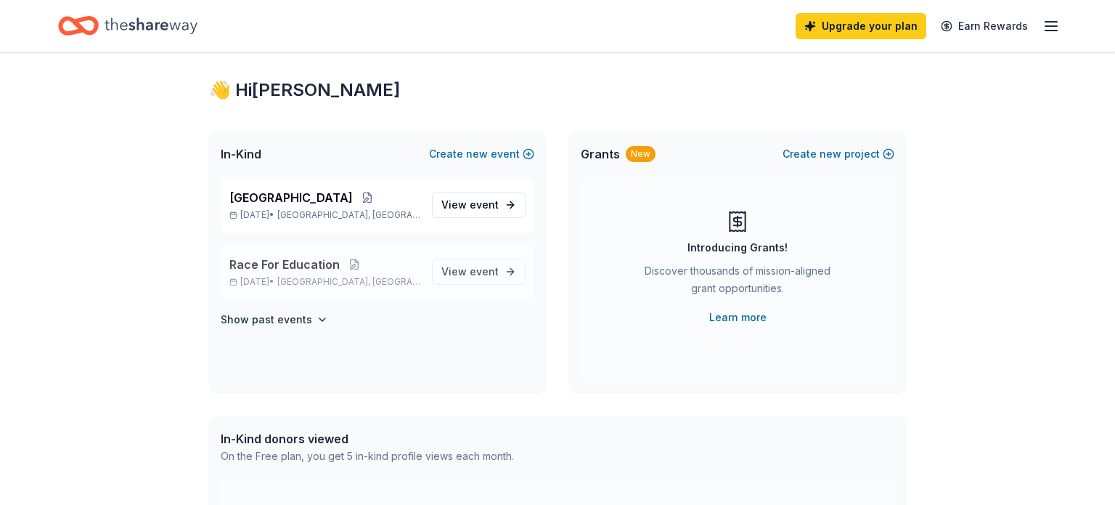
scroll to position [22, 0]
click at [478, 271] on span "event" at bounding box center [484, 270] width 29 height 12
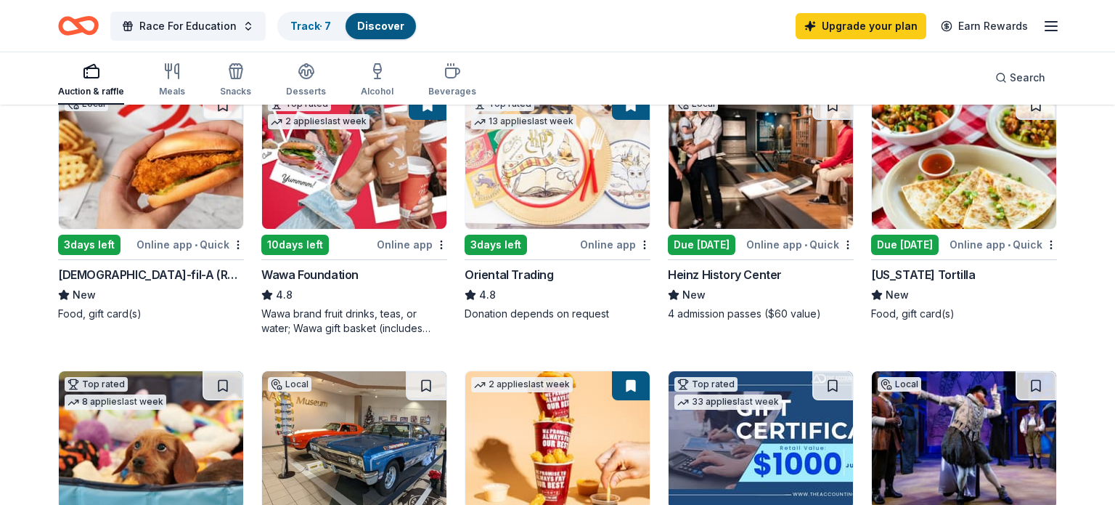
scroll to position [105, 0]
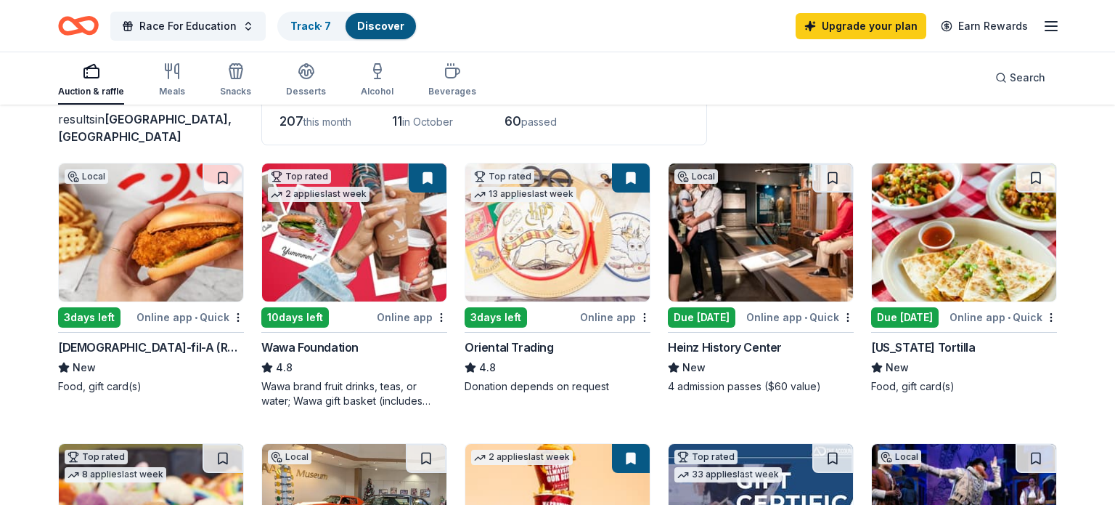
click at [1054, 25] on icon "button" at bounding box center [1051, 25] width 17 height 17
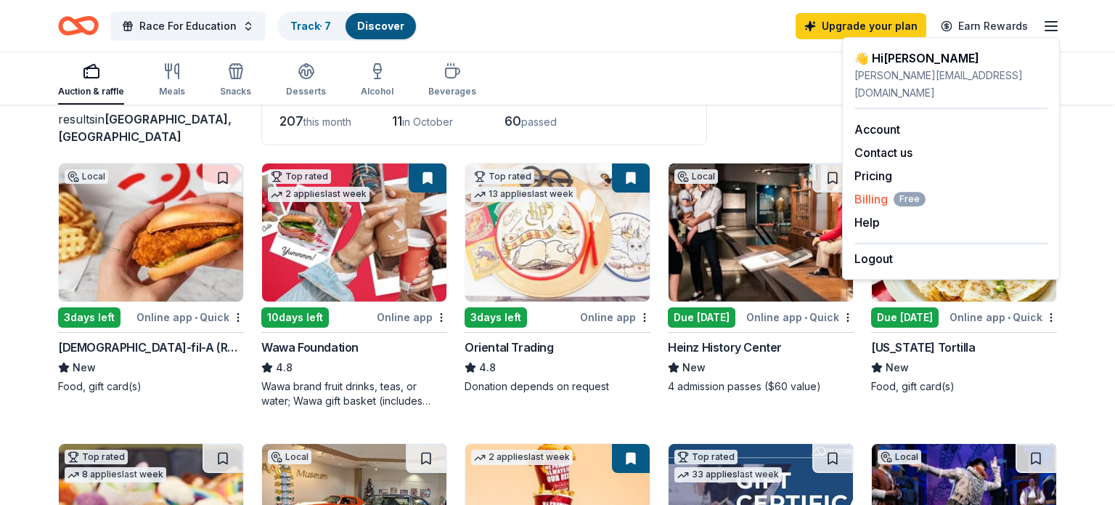
click at [882, 190] on span "Billing Free" at bounding box center [890, 198] width 71 height 17
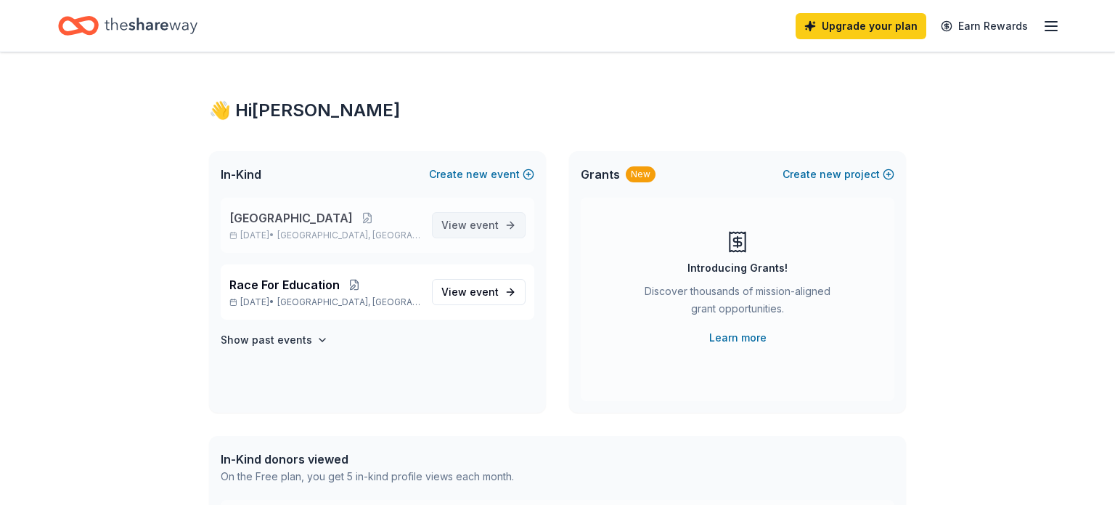
click at [458, 217] on span "View event" at bounding box center [470, 224] width 57 height 17
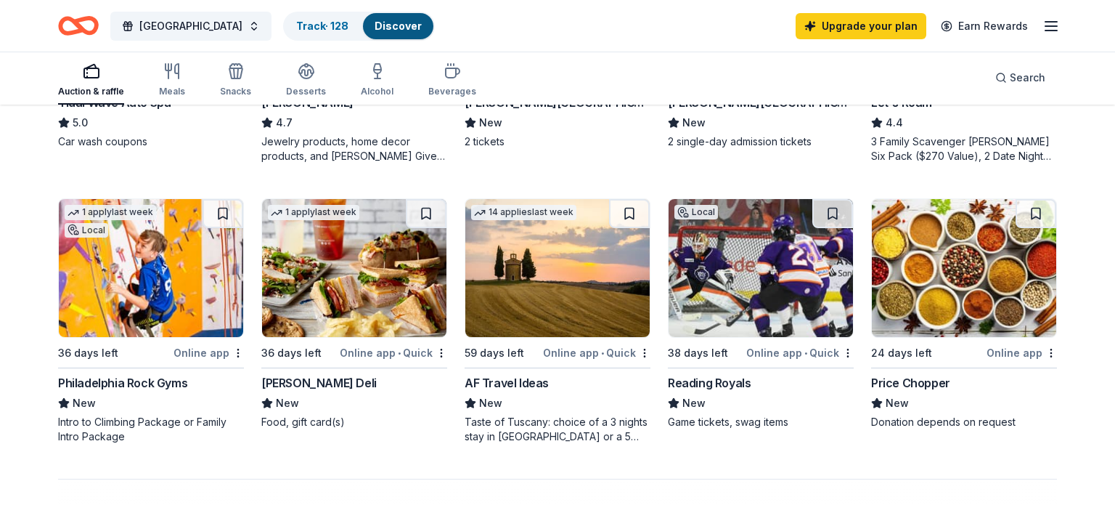
scroll to position [919, 0]
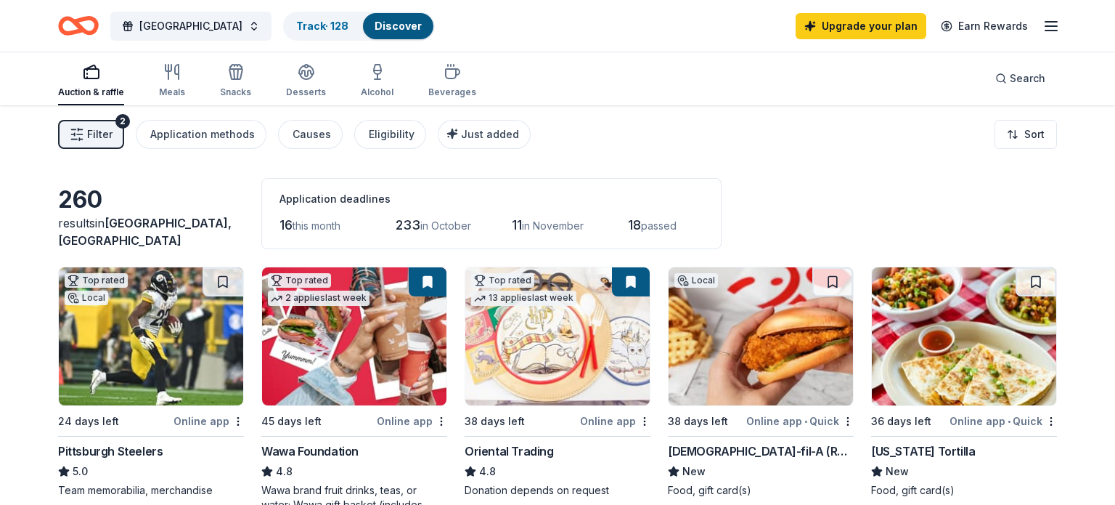
scroll to position [0, 0]
click at [261, 23] on button "[GEOGRAPHIC_DATA]" at bounding box center [190, 26] width 161 height 29
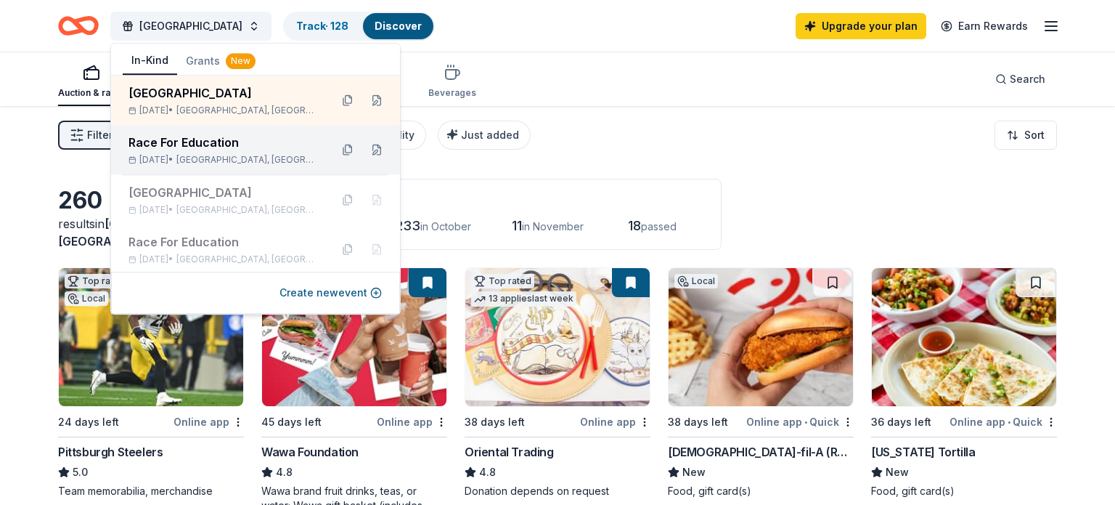
click at [231, 136] on div "Race For Education" at bounding box center [224, 142] width 190 height 17
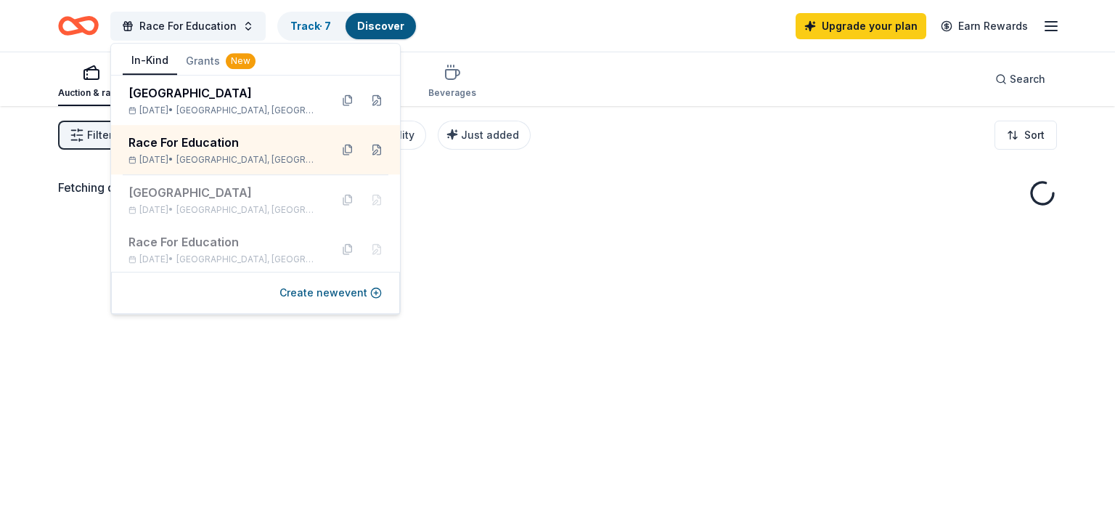
click at [531, 47] on div "Race For Education Track · 7 Discover Upgrade your plan Earn Rewards" at bounding box center [557, 26] width 1115 height 52
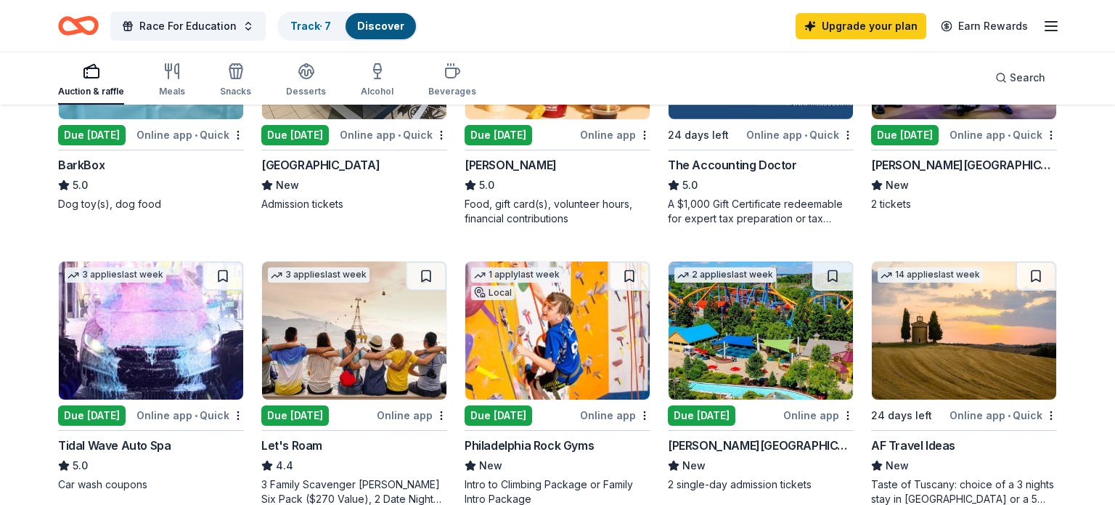
scroll to position [231, 0]
